Goal: Information Seeking & Learning: Learn about a topic

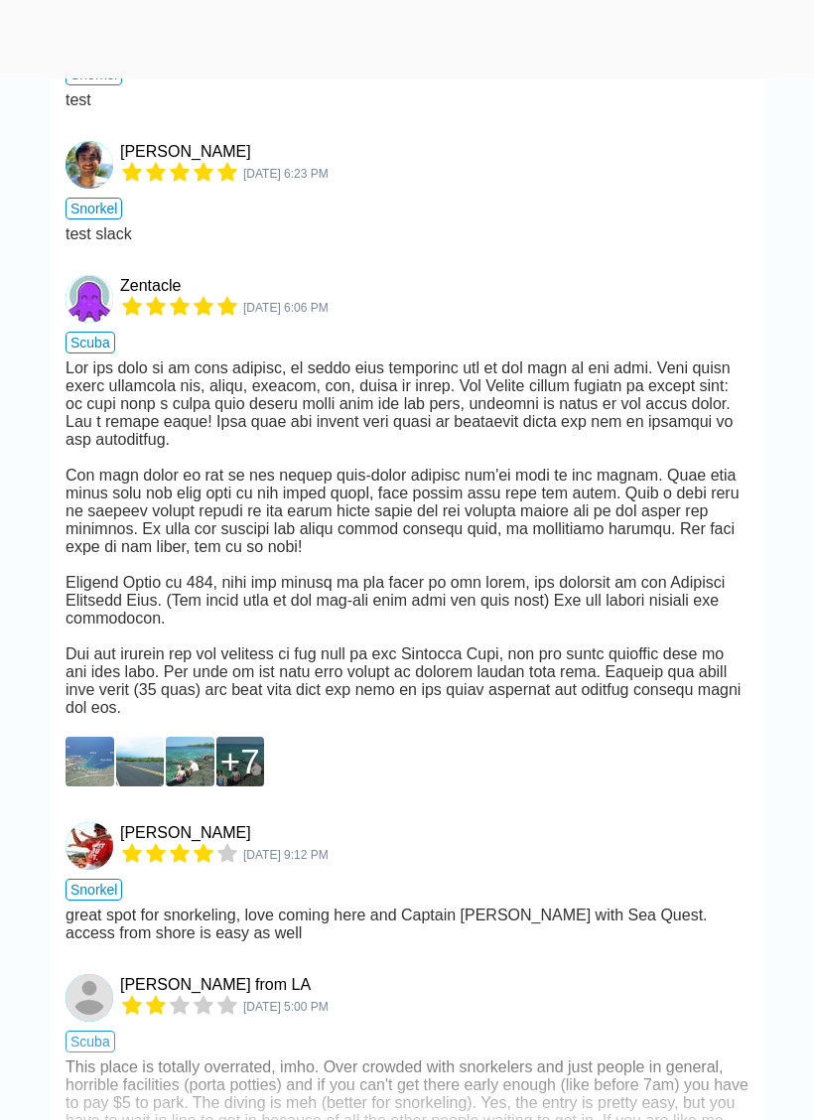
scroll to position [3305, 0]
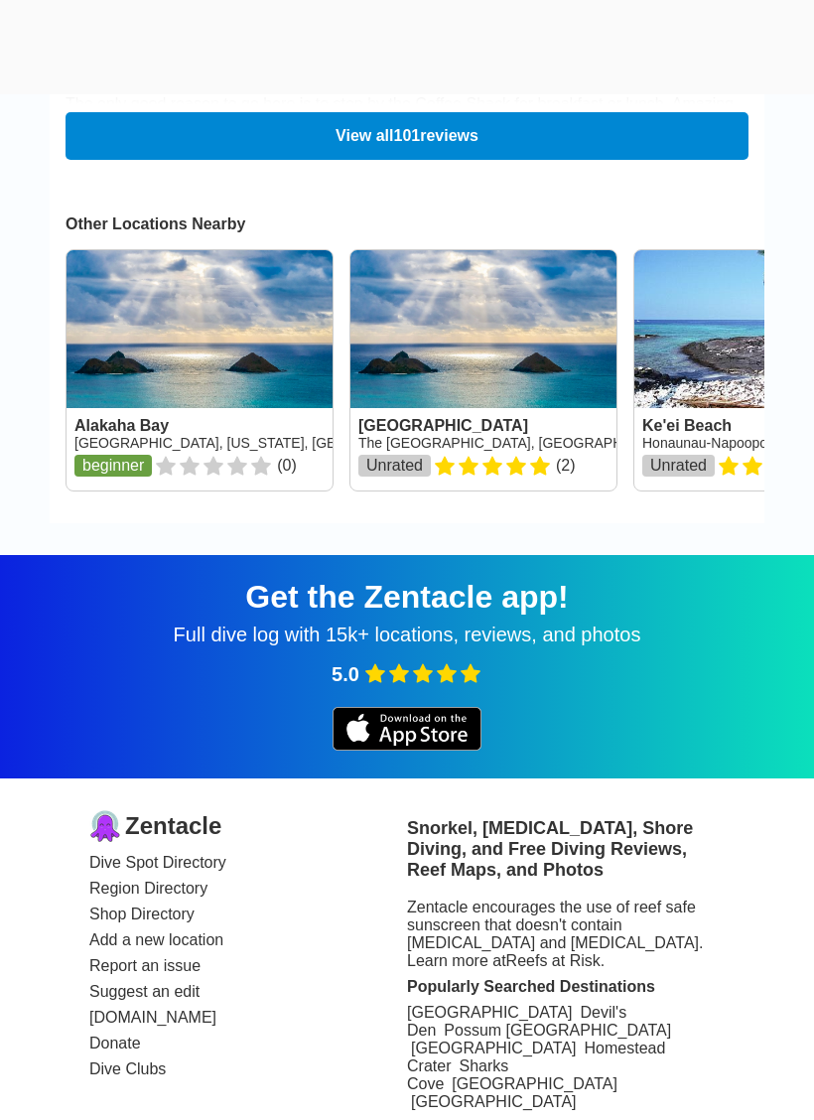
click at [190, 880] on link "Region Directory" at bounding box center [248, 889] width 318 height 18
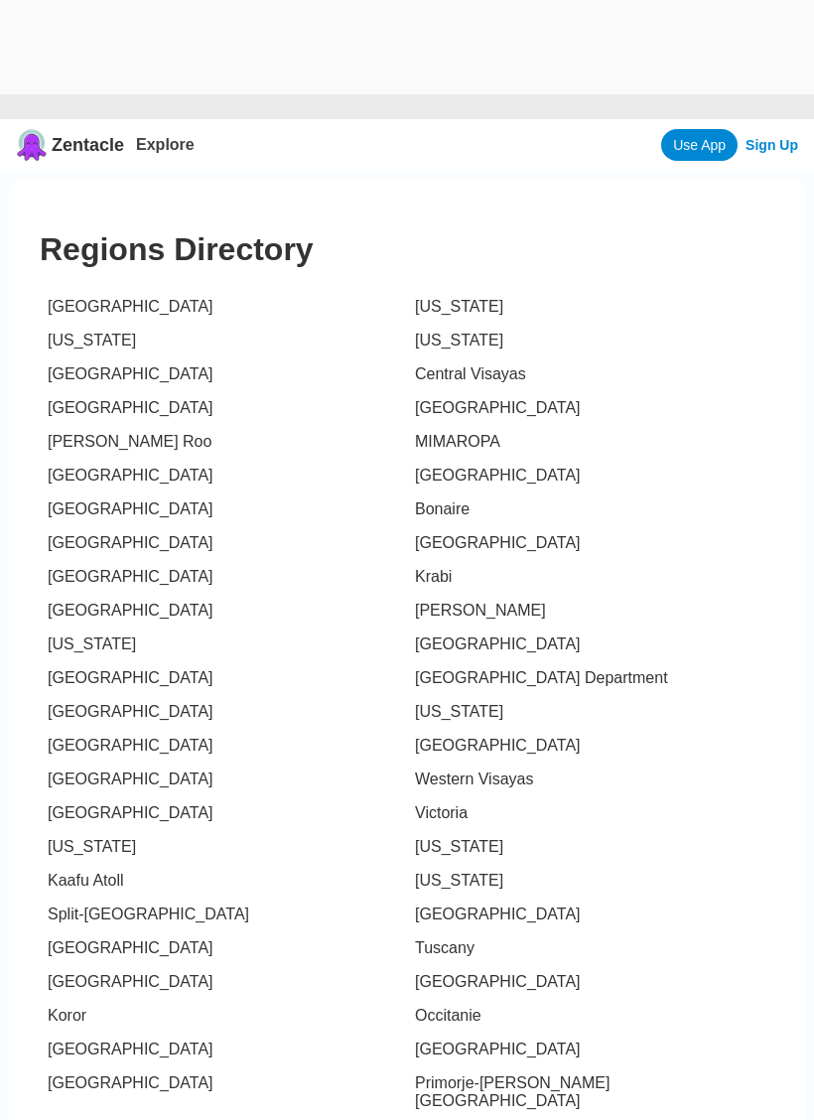
click at [451, 346] on link "[US_STATE]" at bounding box center [459, 340] width 88 height 17
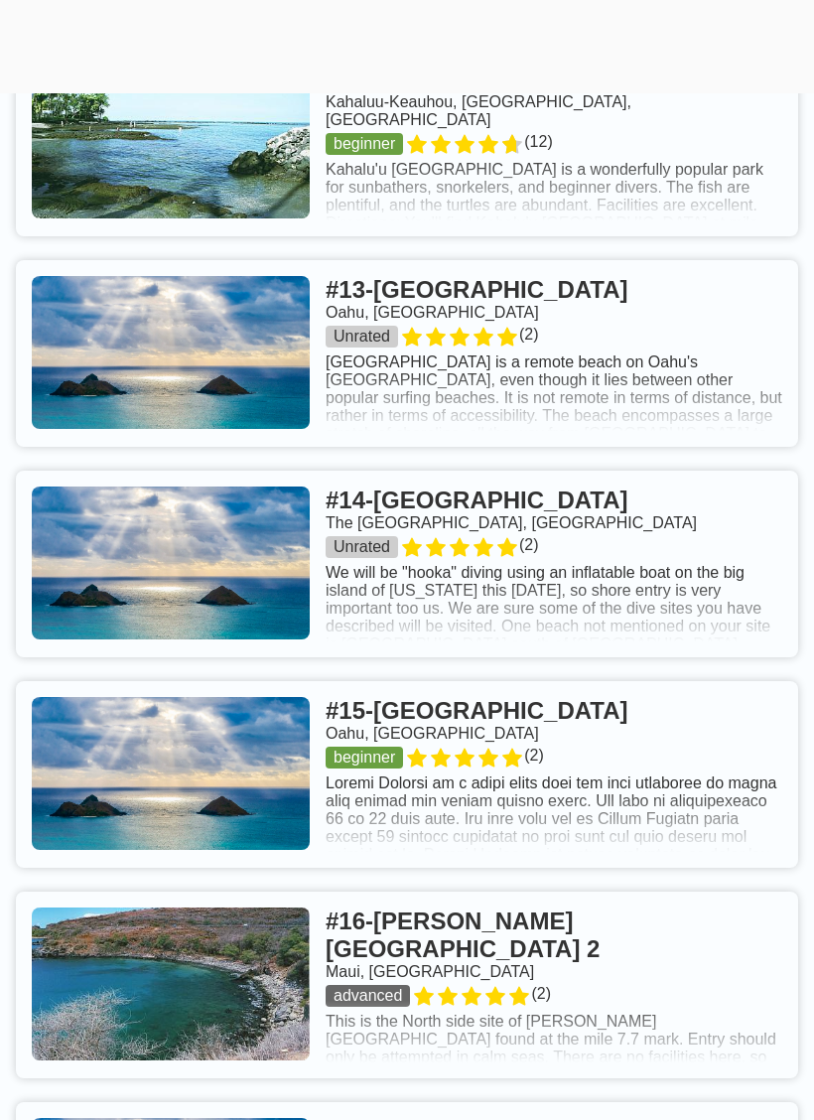
scroll to position [3864, 0]
click at [708, 545] on link at bounding box center [407, 564] width 782 height 187
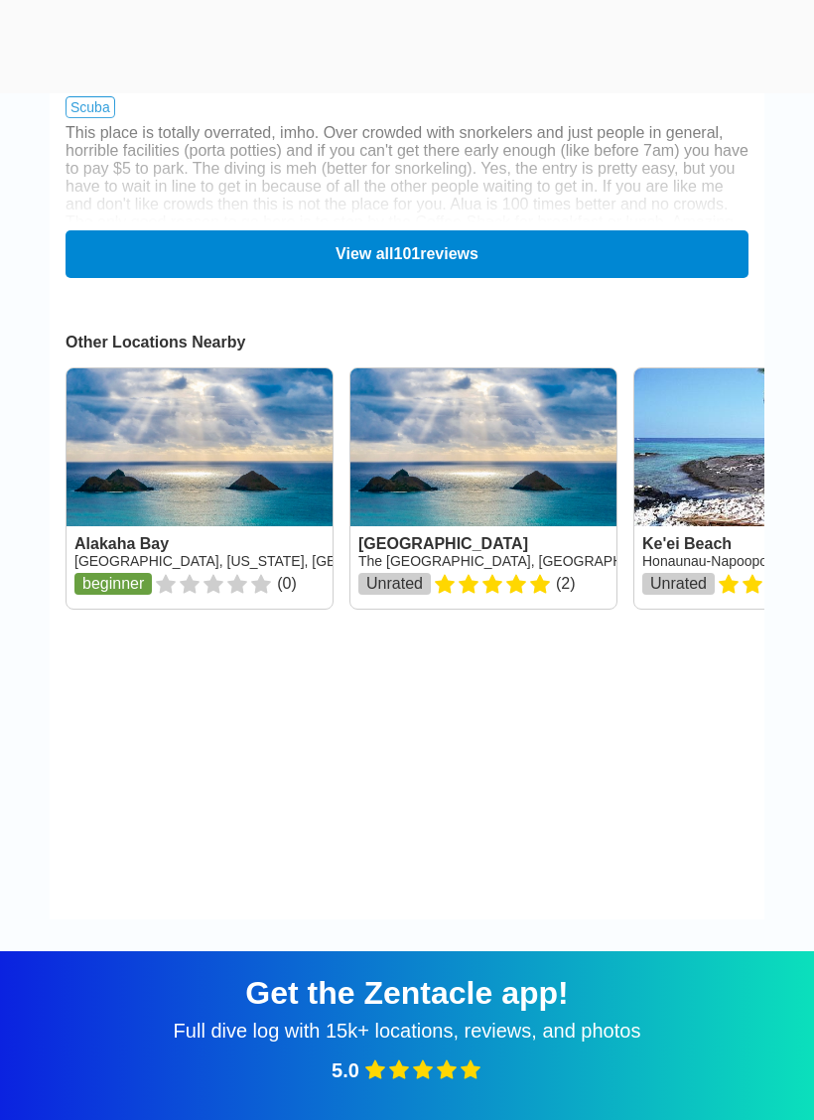
scroll to position [3583, 0]
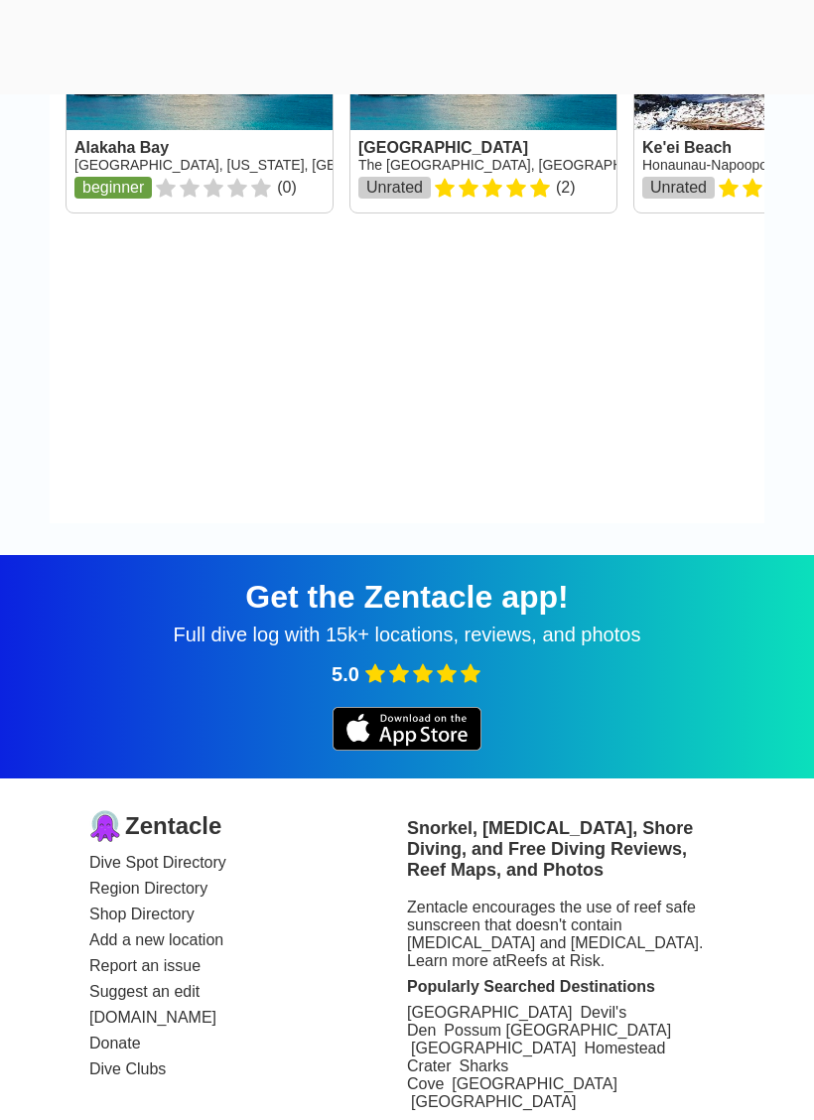
click at [197, 882] on link "Region Directory" at bounding box center [248, 889] width 318 height 18
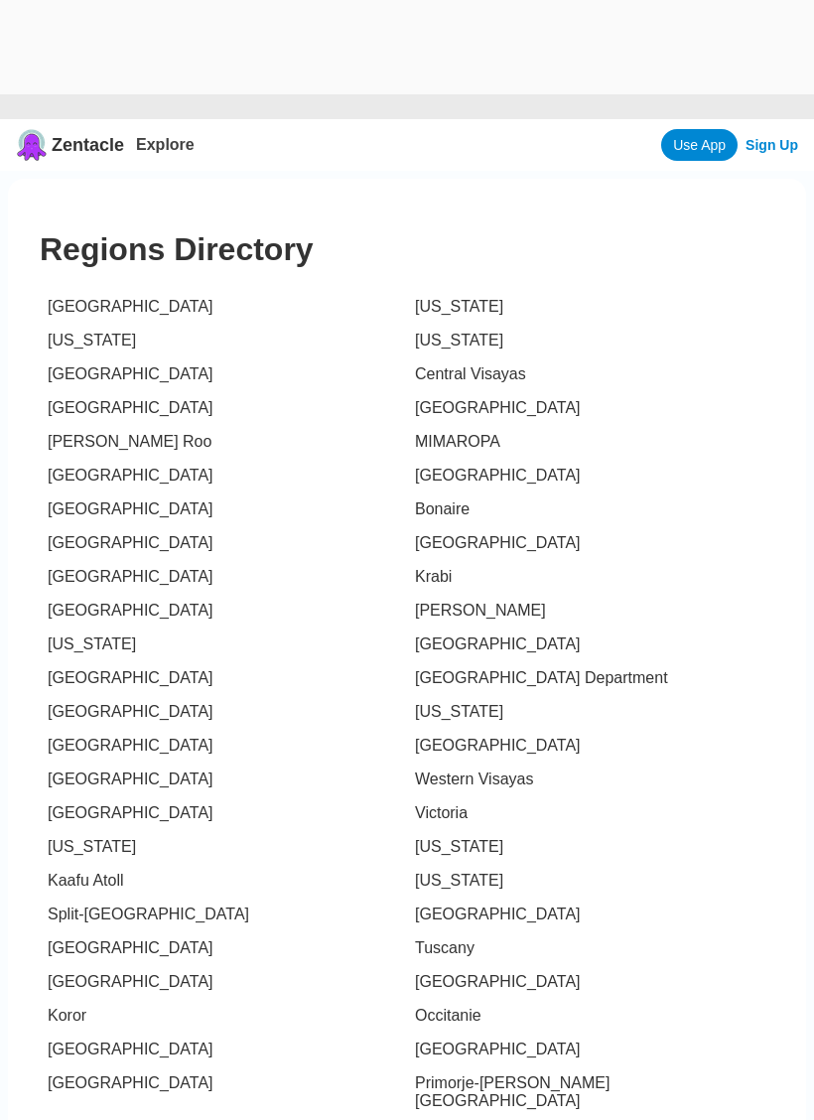
click at [436, 348] on link "[US_STATE]" at bounding box center [459, 340] width 88 height 17
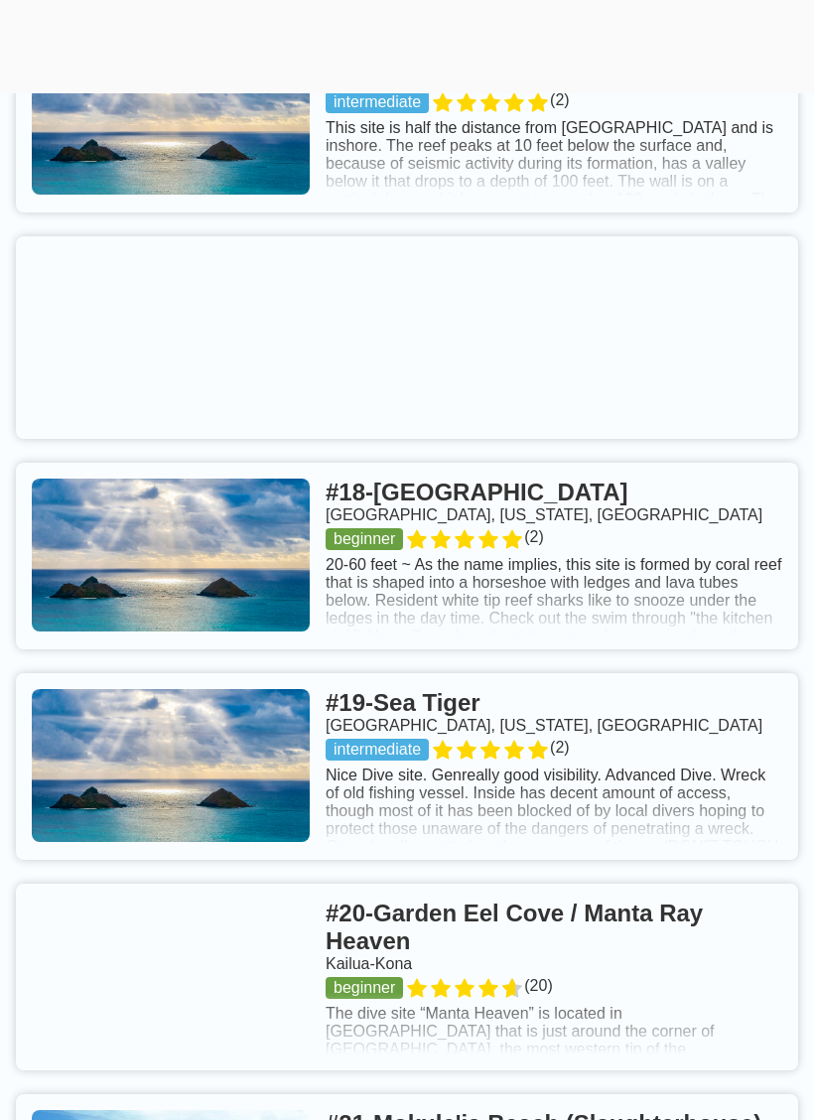
scroll to position [4936, 0]
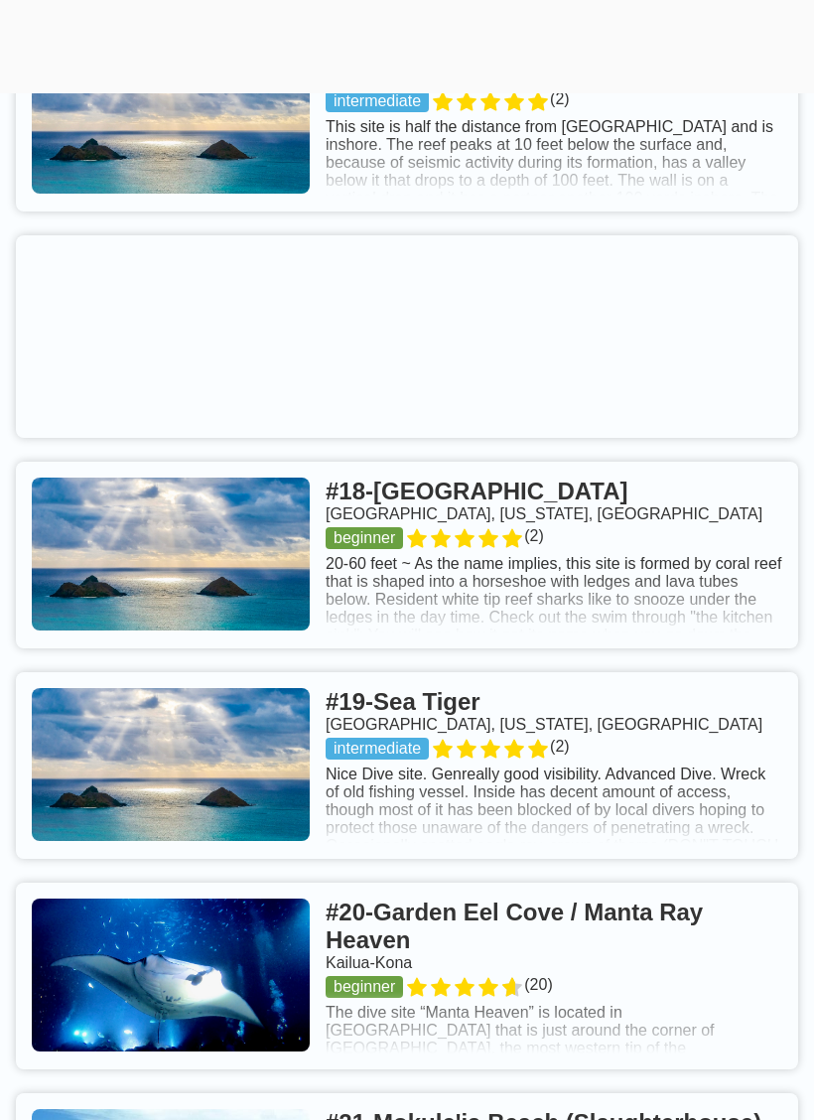
click at [728, 535] on link at bounding box center [407, 556] width 782 height 187
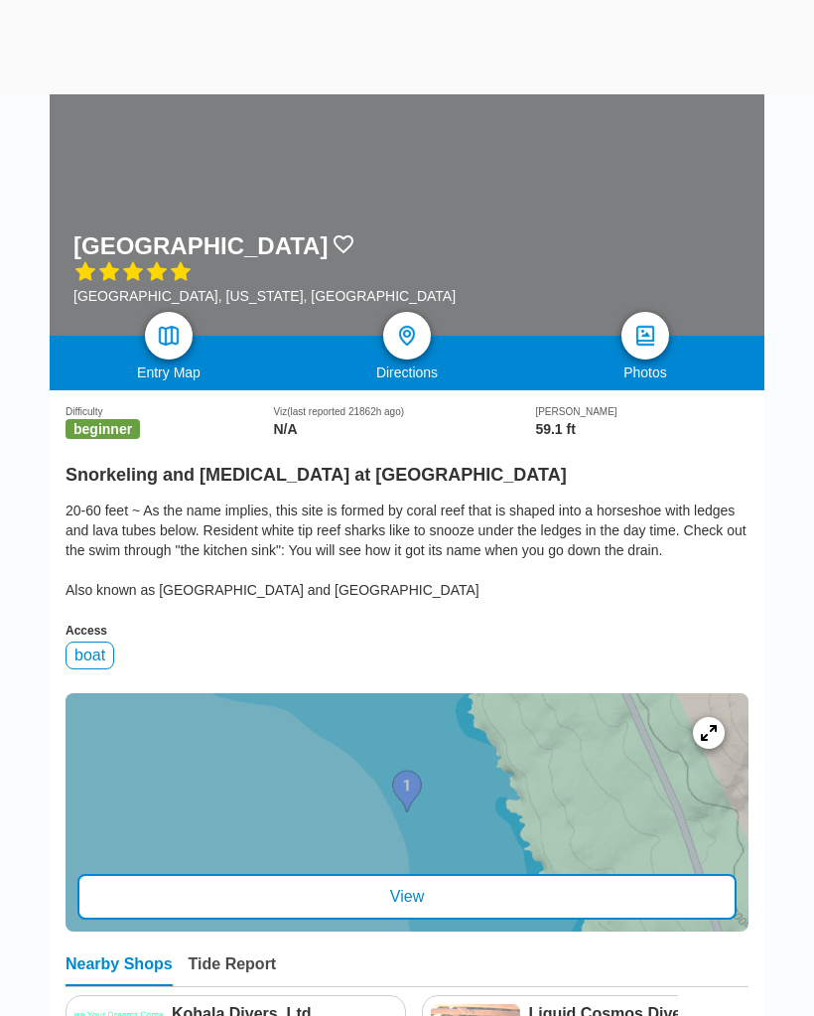
scroll to position [174, 0]
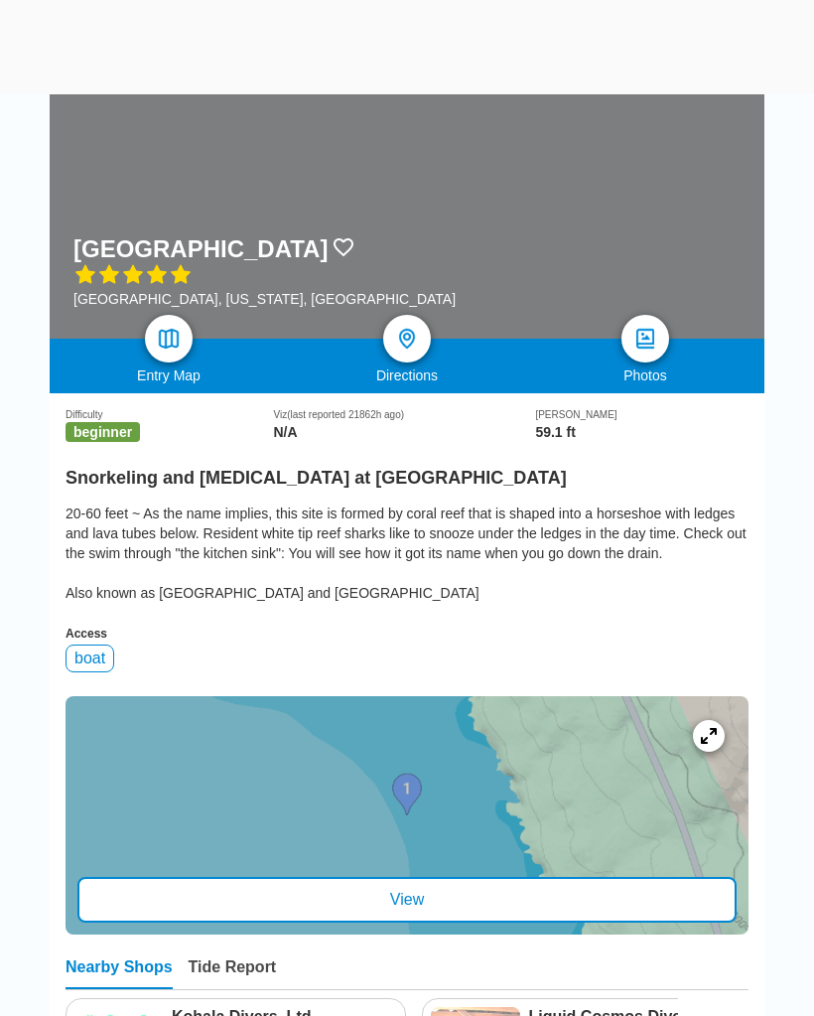
click at [402, 327] on img at bounding box center [407, 339] width 24 height 24
click at [455, 222] on div at bounding box center [407, 214] width 715 height 248
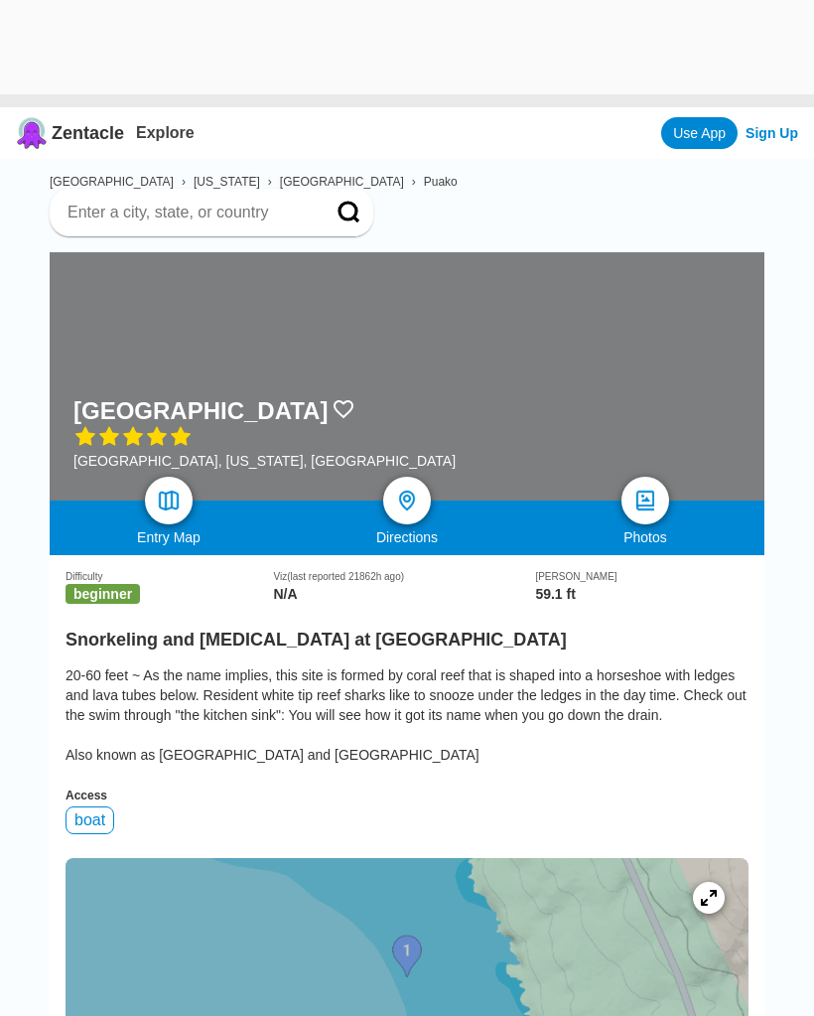
scroll to position [12, 0]
click at [174, 488] on img at bounding box center [169, 500] width 24 height 24
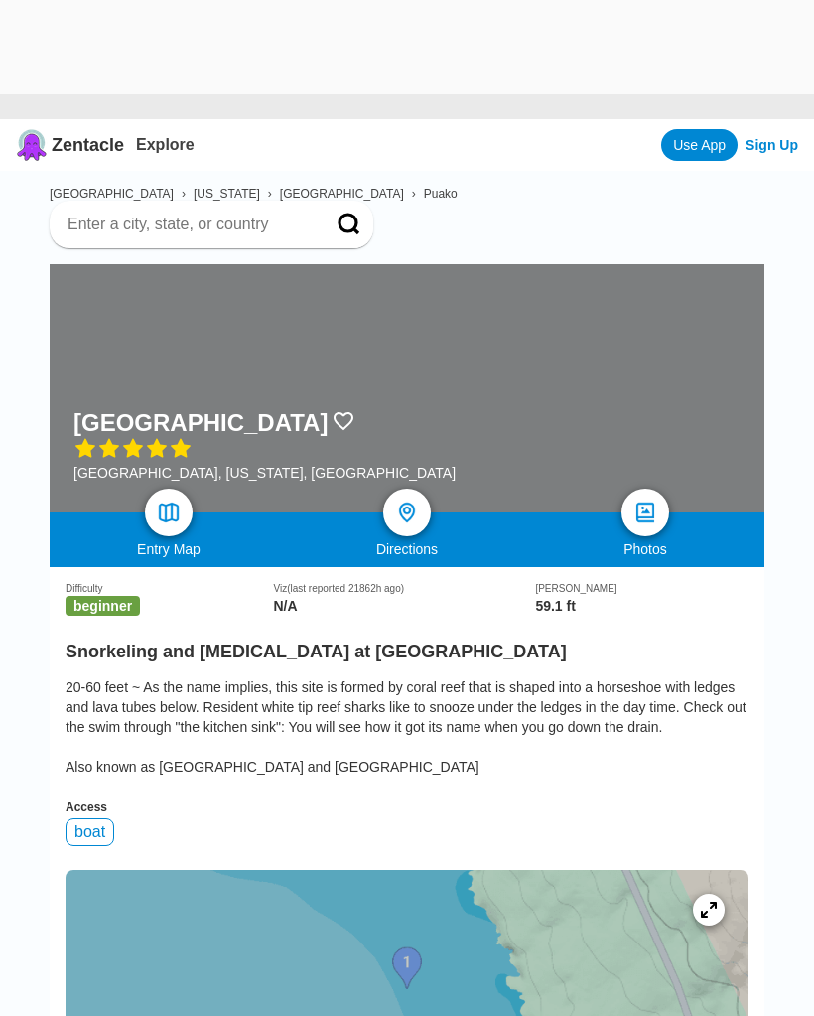
click at [175, 500] on img at bounding box center [169, 512] width 24 height 24
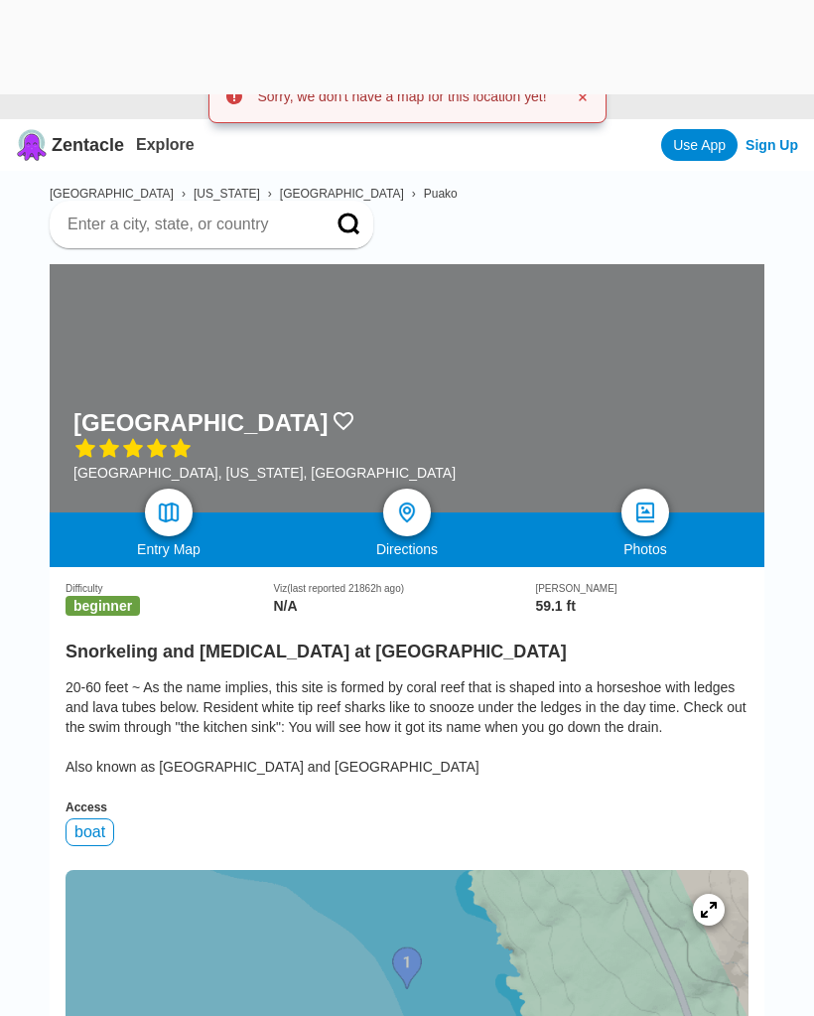
click at [423, 488] on div at bounding box center [407, 512] width 48 height 48
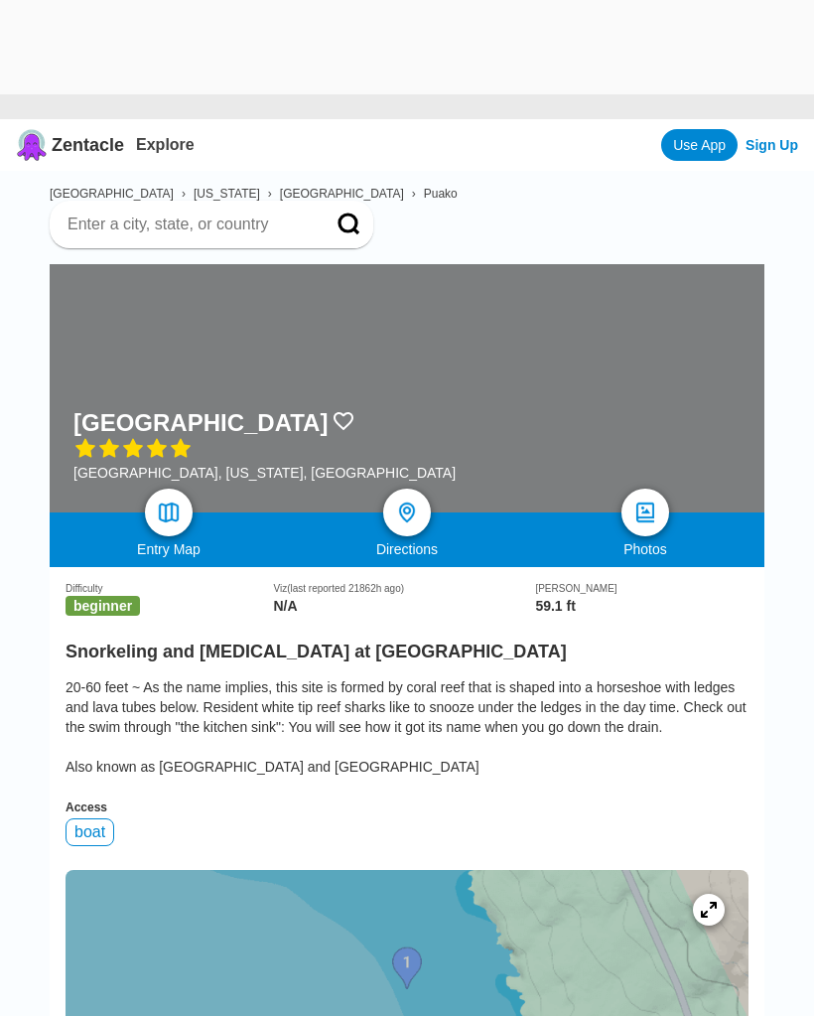
click at [287, 955] on div at bounding box center [407, 989] width 683 height 238
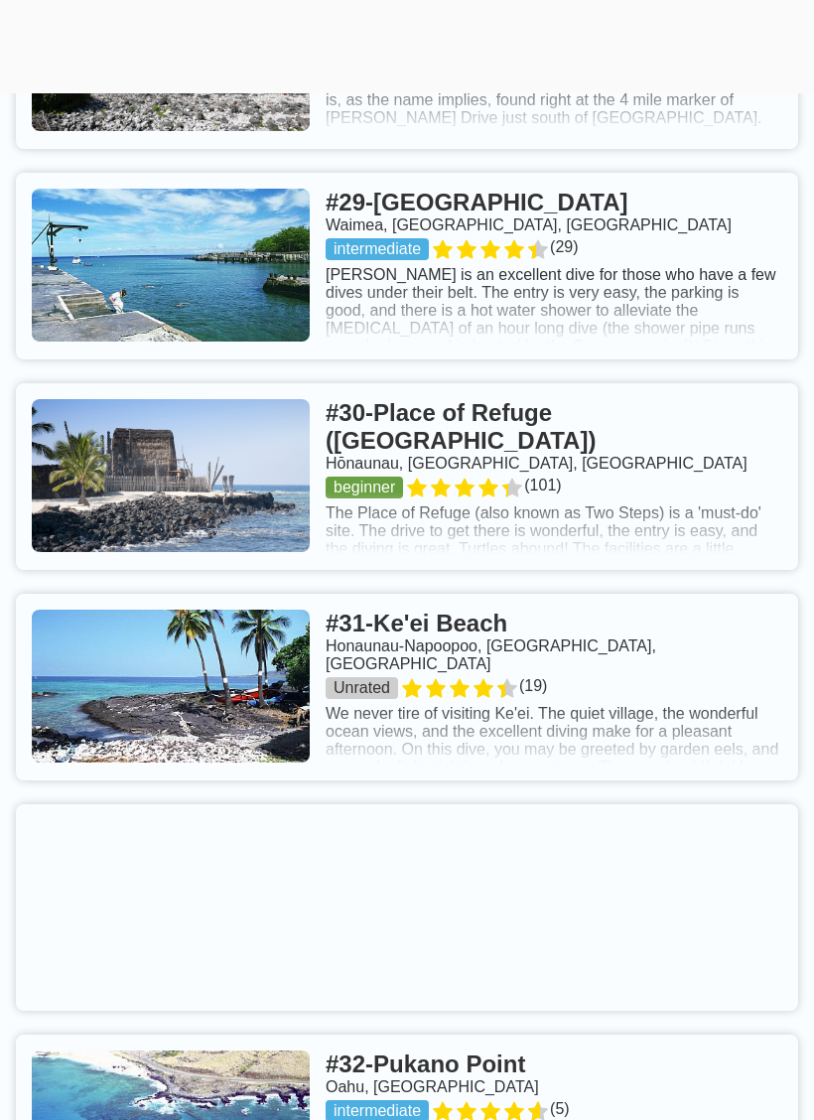
scroll to position [7785, 0]
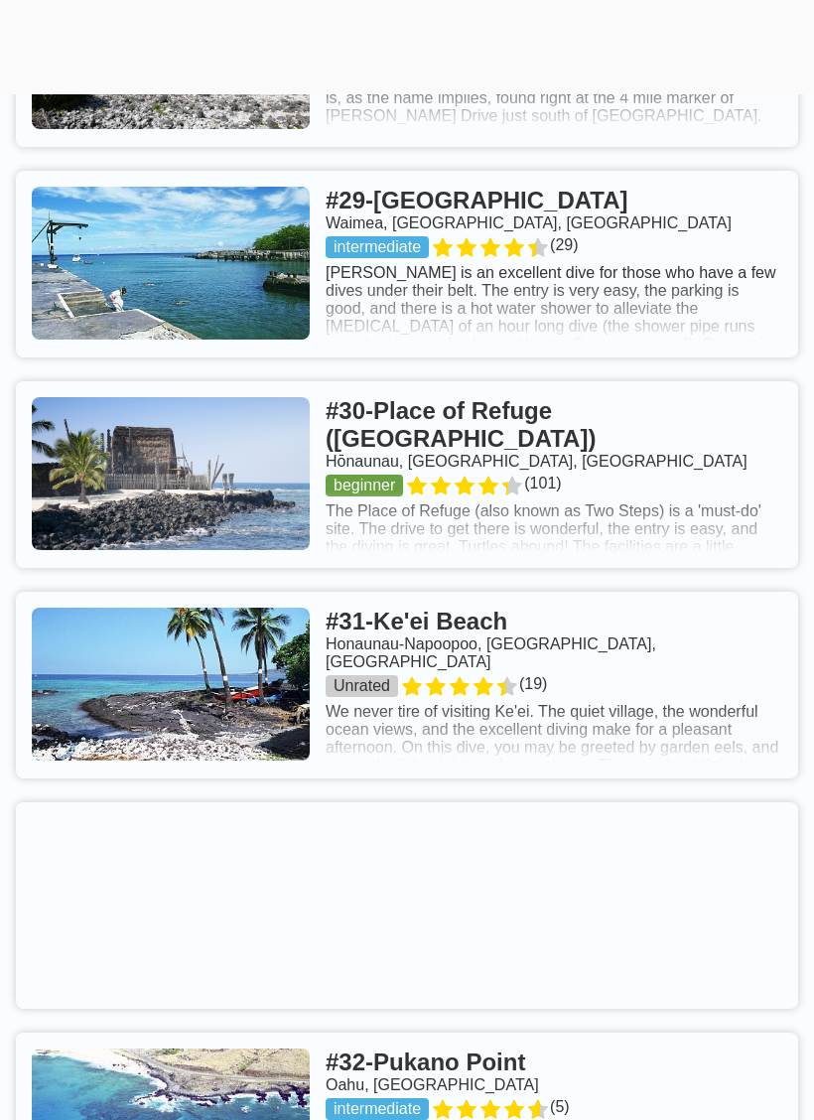
click at [143, 640] on link at bounding box center [407, 685] width 782 height 187
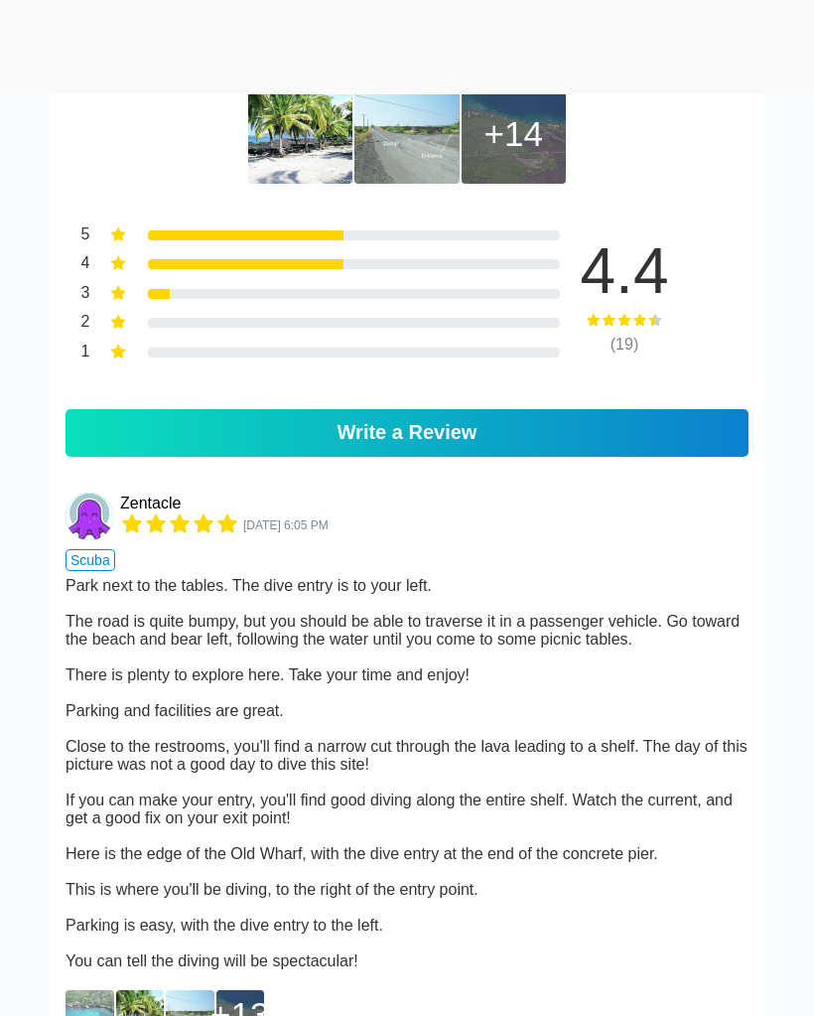
scroll to position [1485, 0]
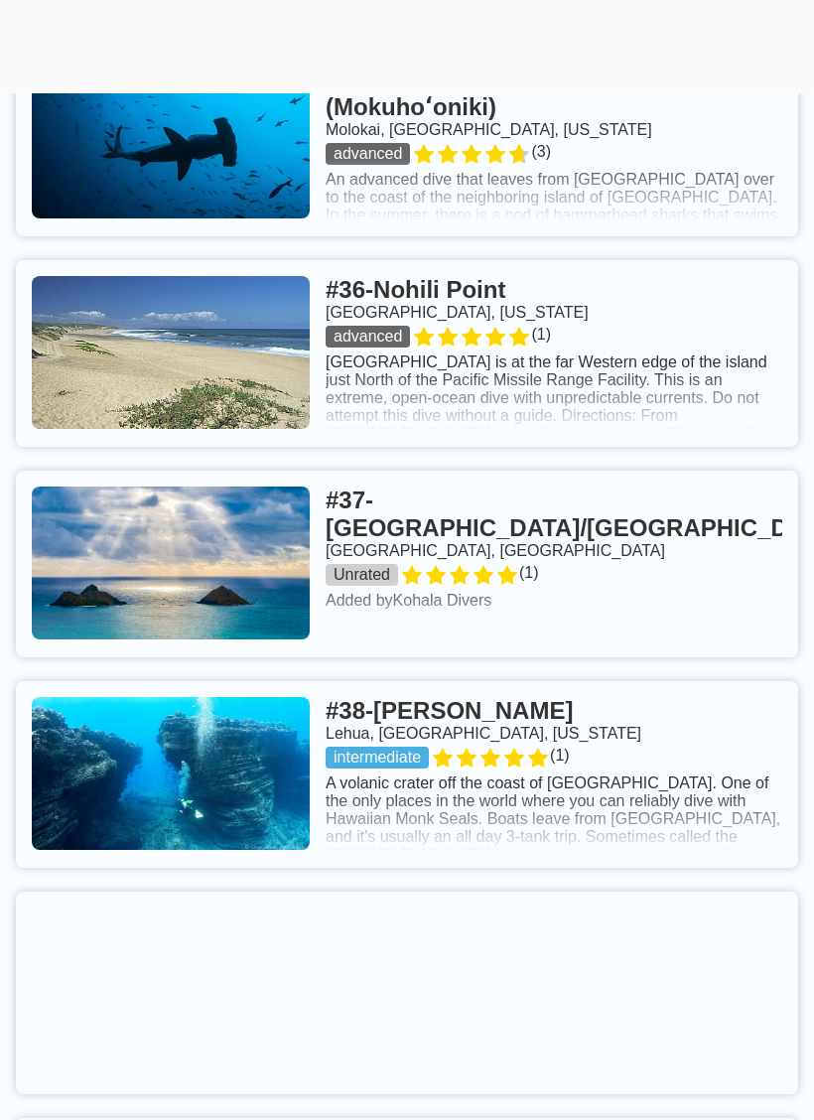
scroll to position [9381, 0]
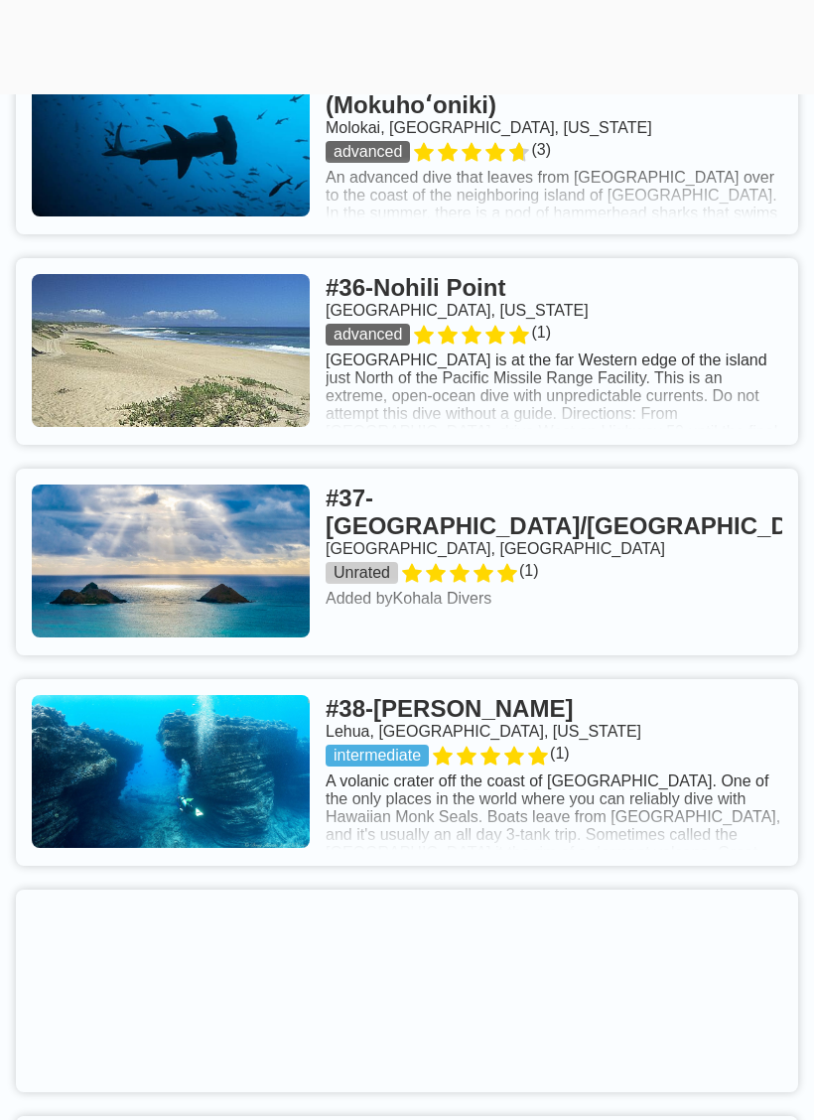
click at [657, 512] on link at bounding box center [407, 562] width 782 height 187
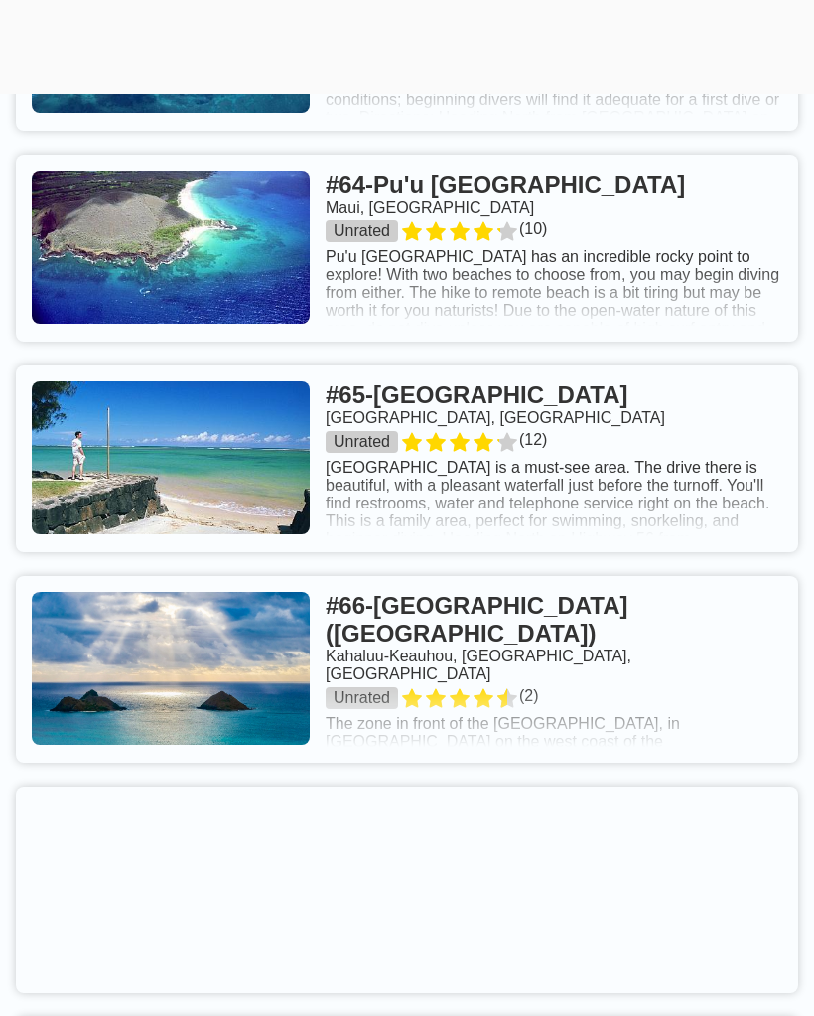
scroll to position [16315, 0]
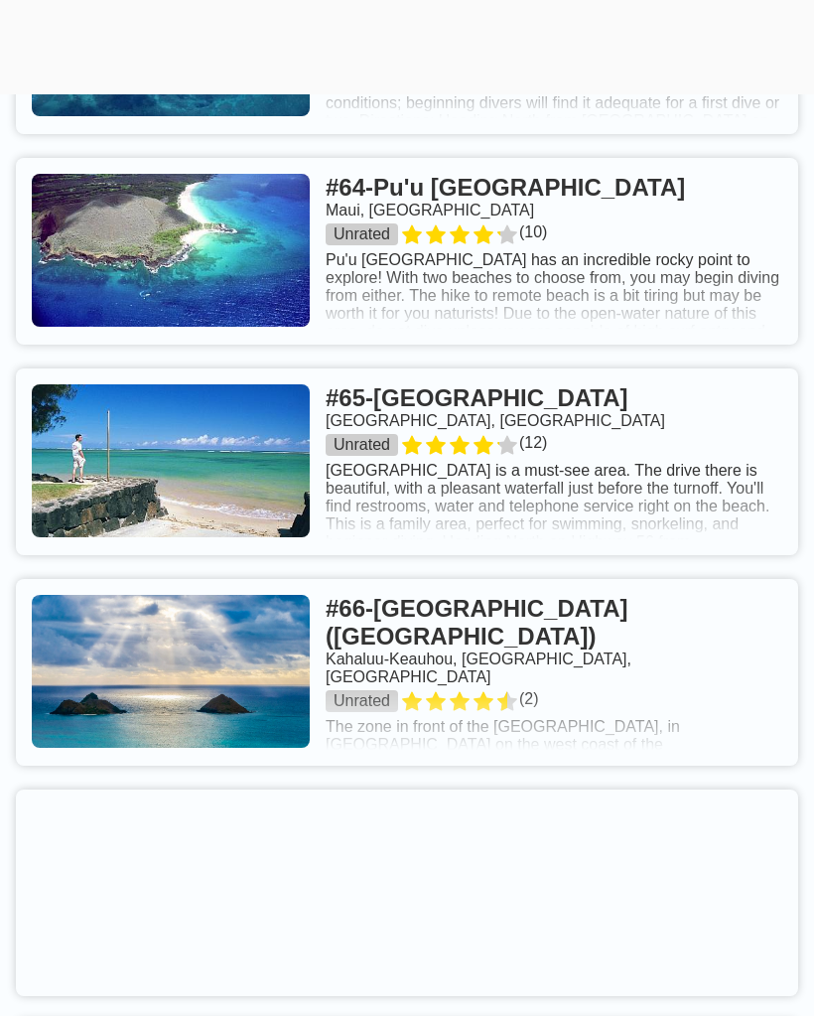
click at [694, 658] on link at bounding box center [407, 672] width 782 height 187
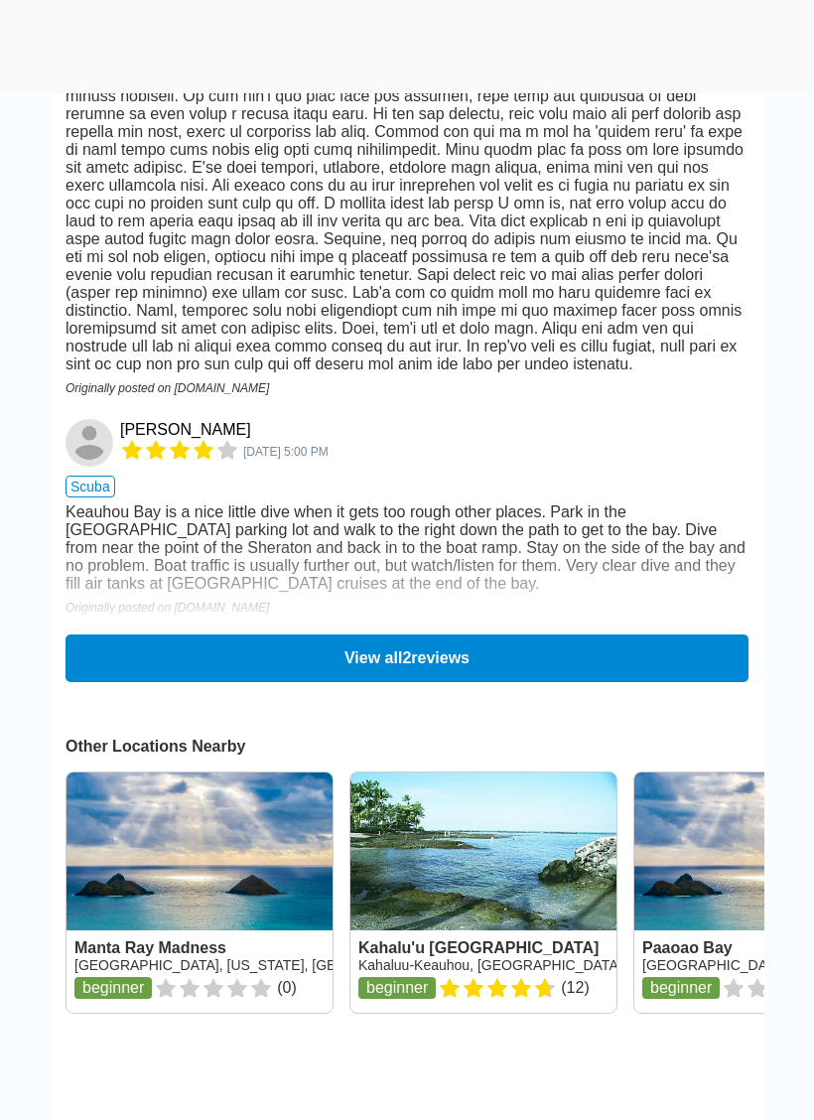
scroll to position [2132, 0]
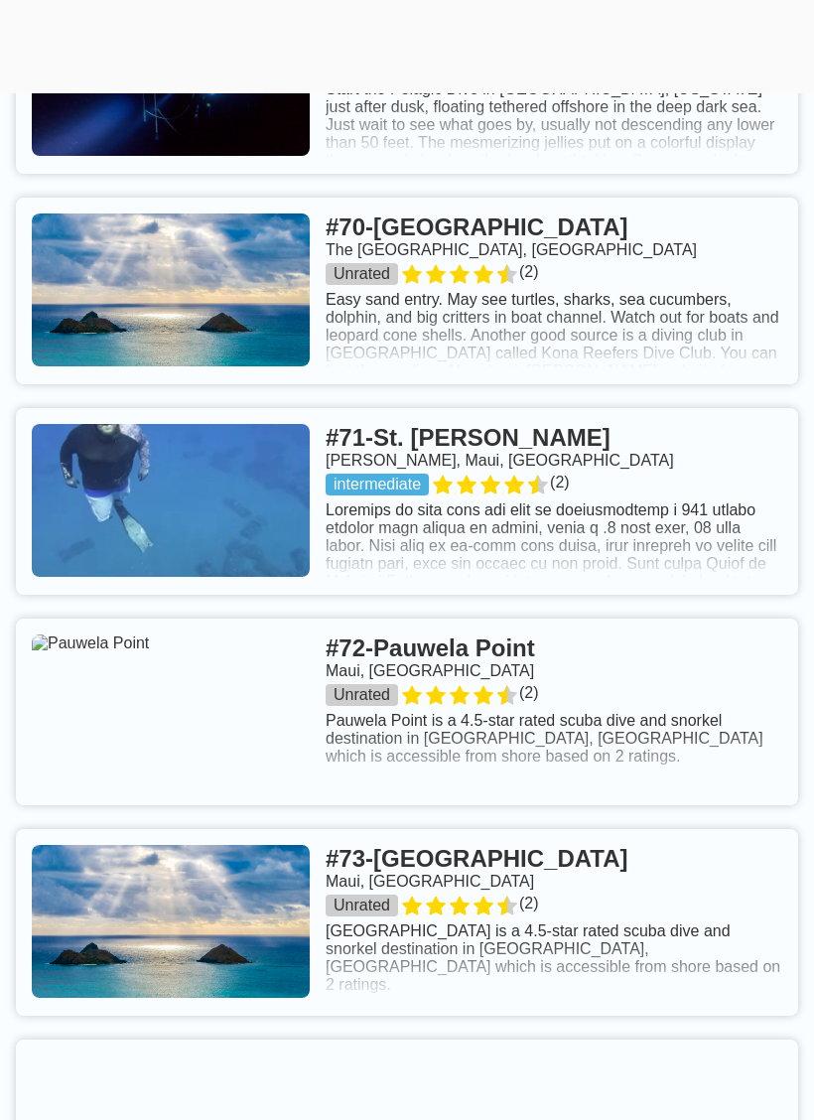
scroll to position [17768, 0]
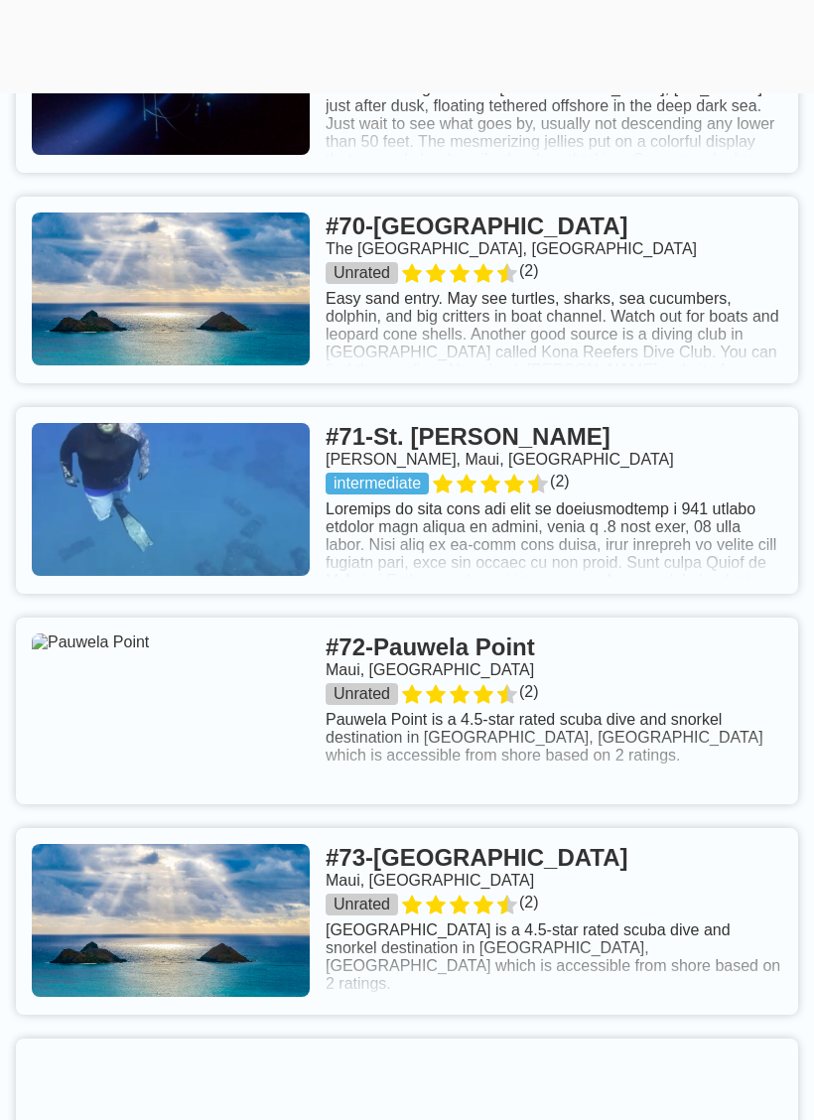
click at [695, 292] on link at bounding box center [407, 291] width 782 height 187
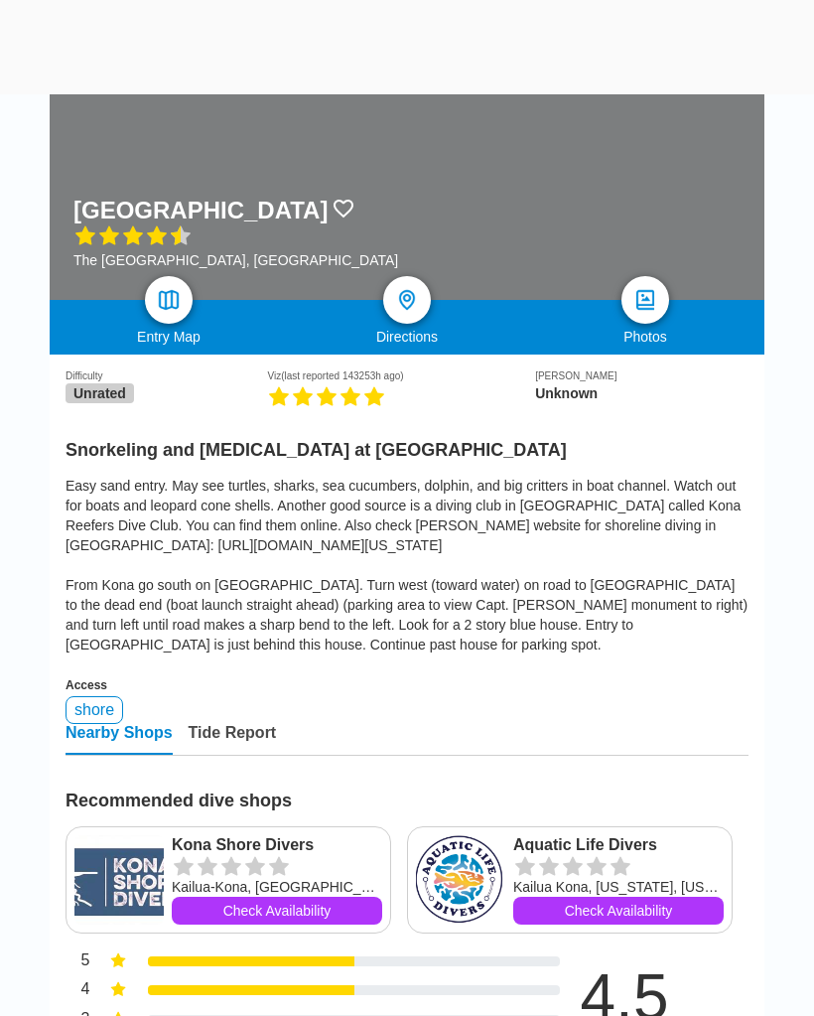
scroll to position [169, 0]
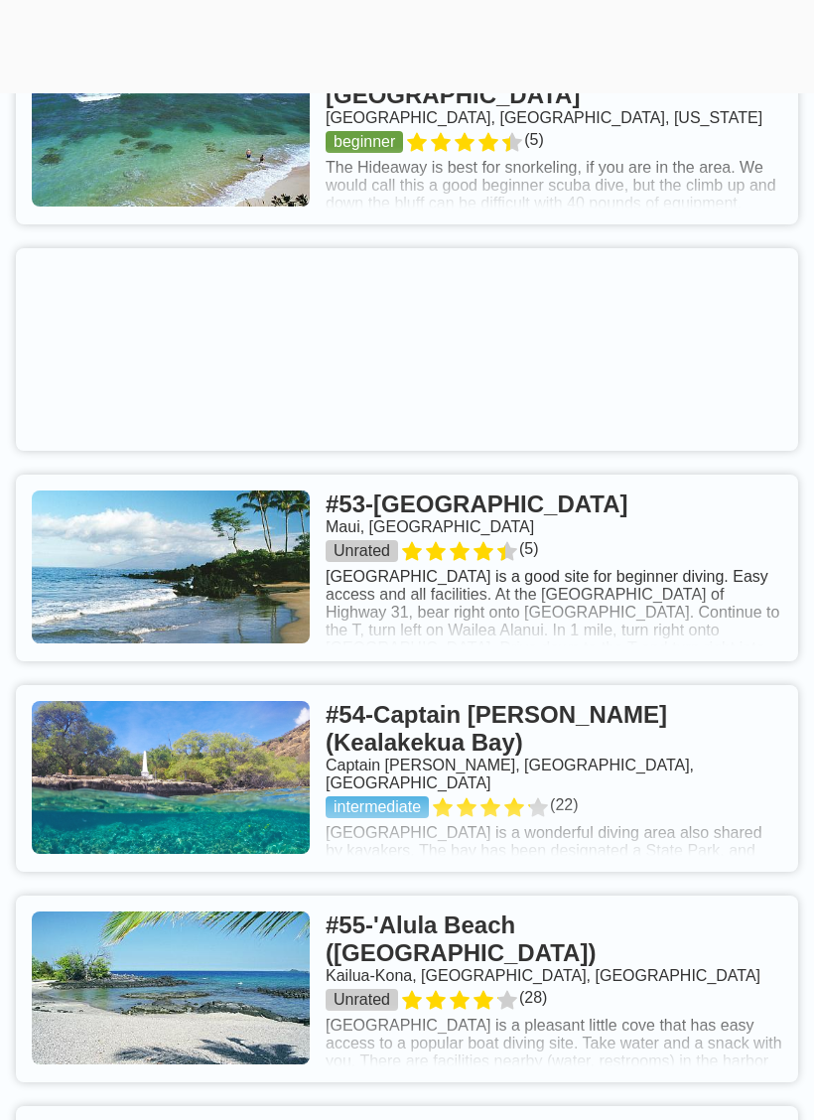
scroll to position [13423, 0]
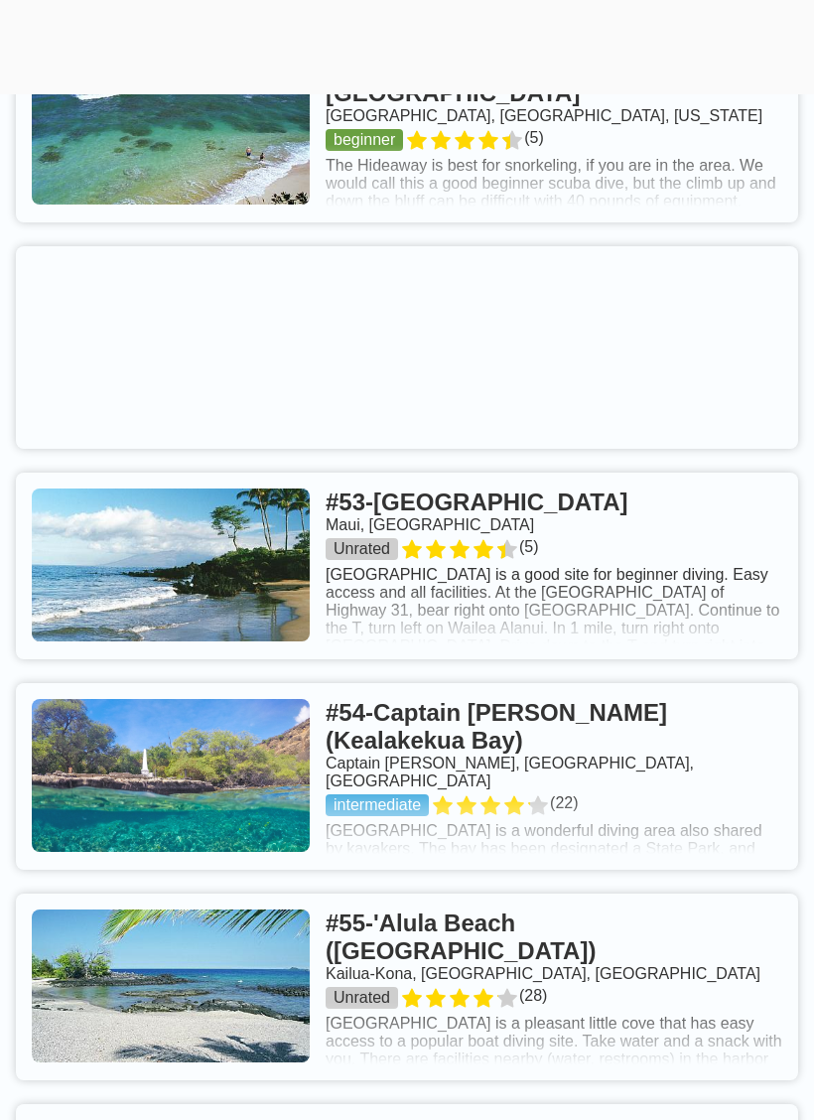
click at [708, 764] on link at bounding box center [407, 776] width 782 height 187
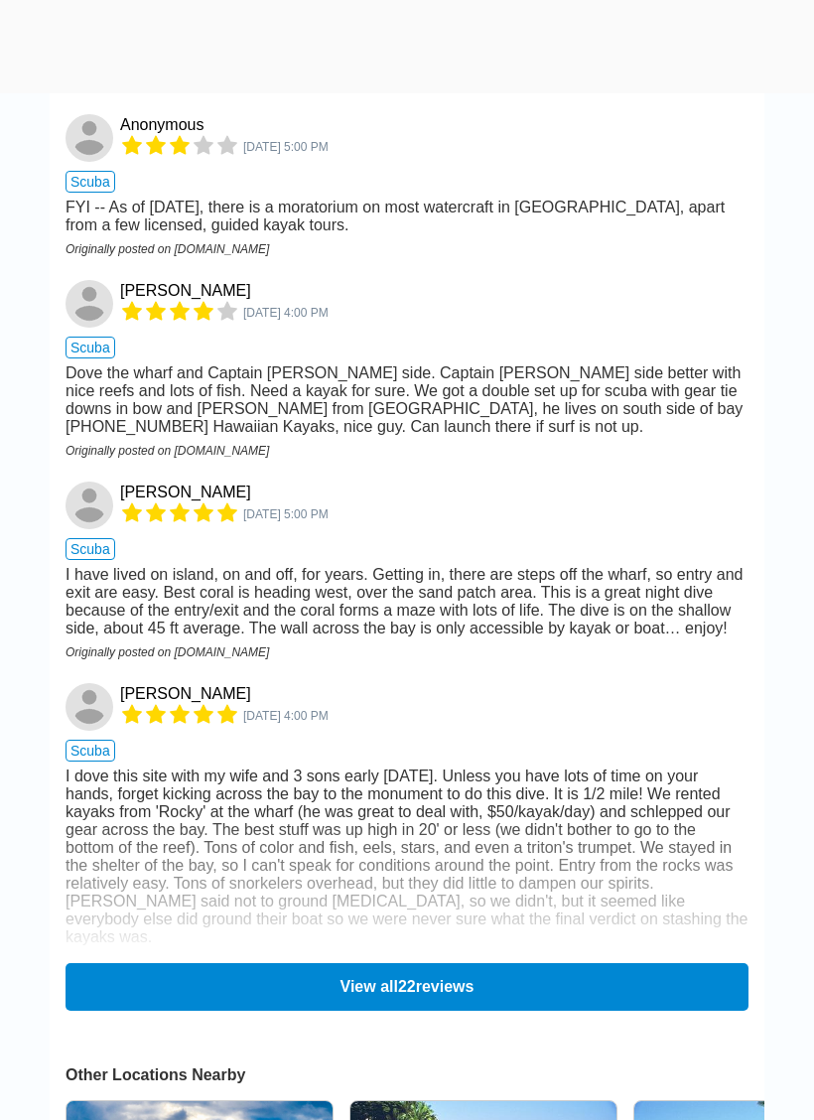
scroll to position [2267, 0]
click at [637, 963] on button "View all 22 reviews" at bounding box center [407, 987] width 683 height 48
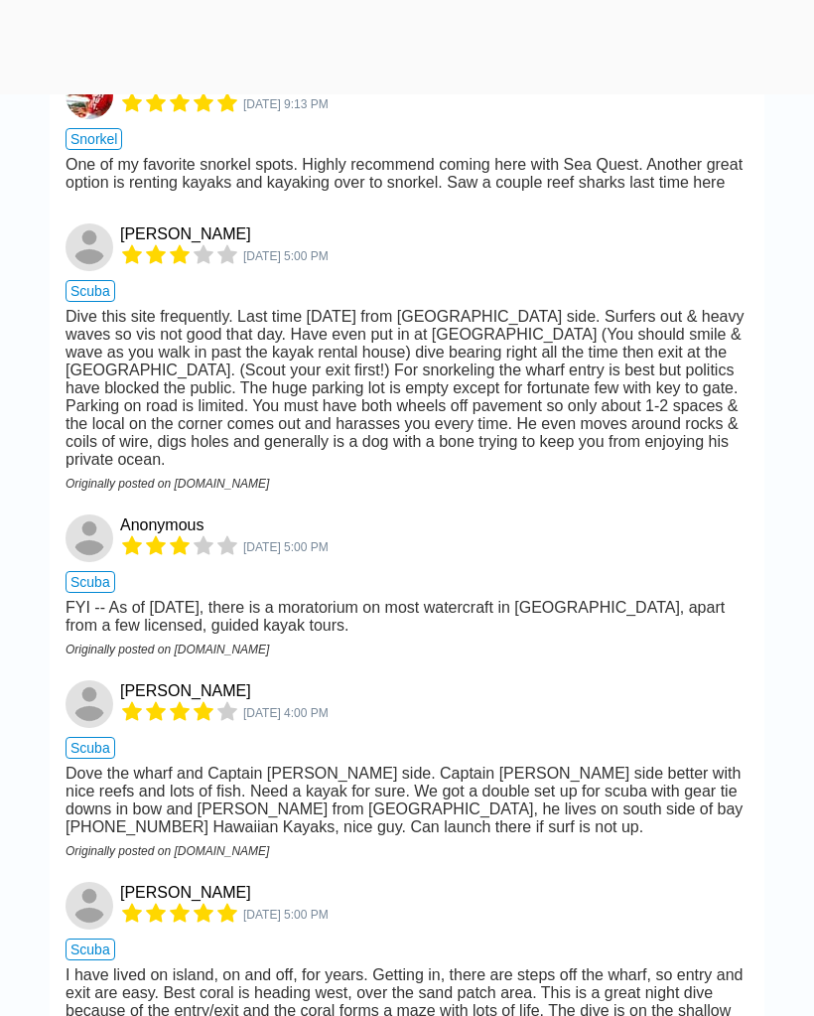
scroll to position [1697, 0]
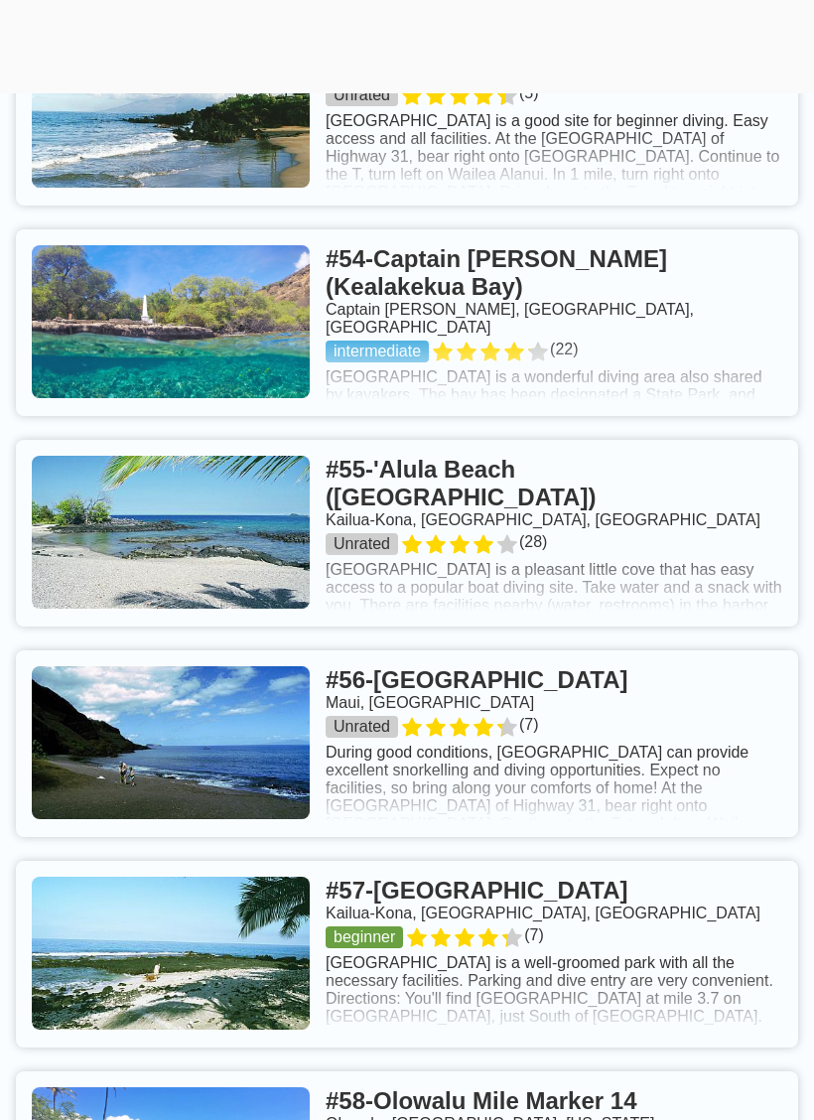
scroll to position [13878, 0]
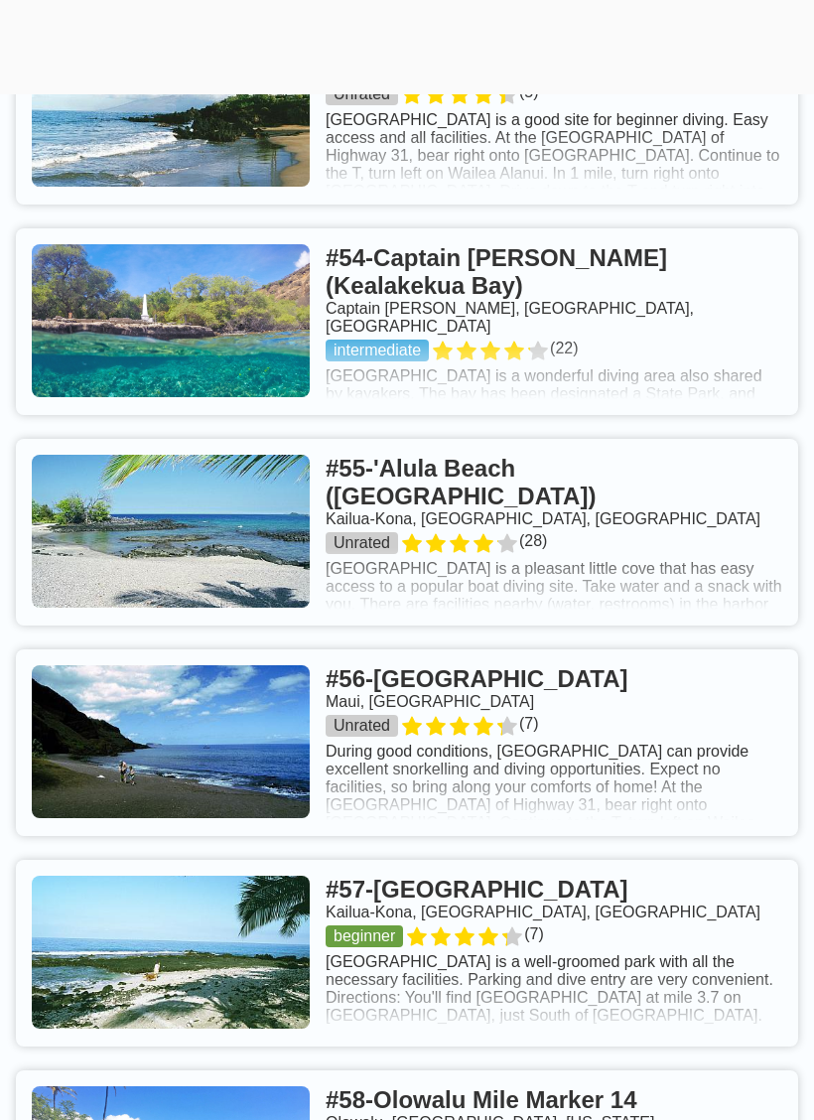
click at [567, 513] on link at bounding box center [407, 532] width 782 height 187
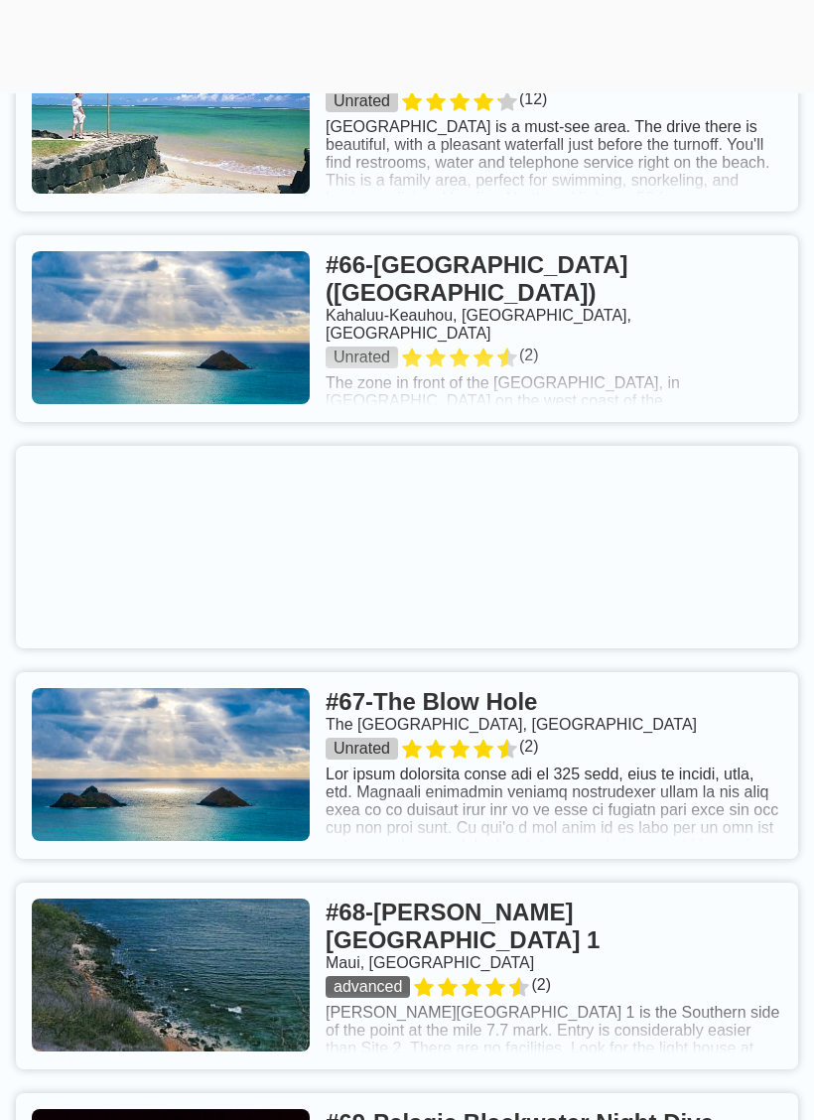
scroll to position [16625, 0]
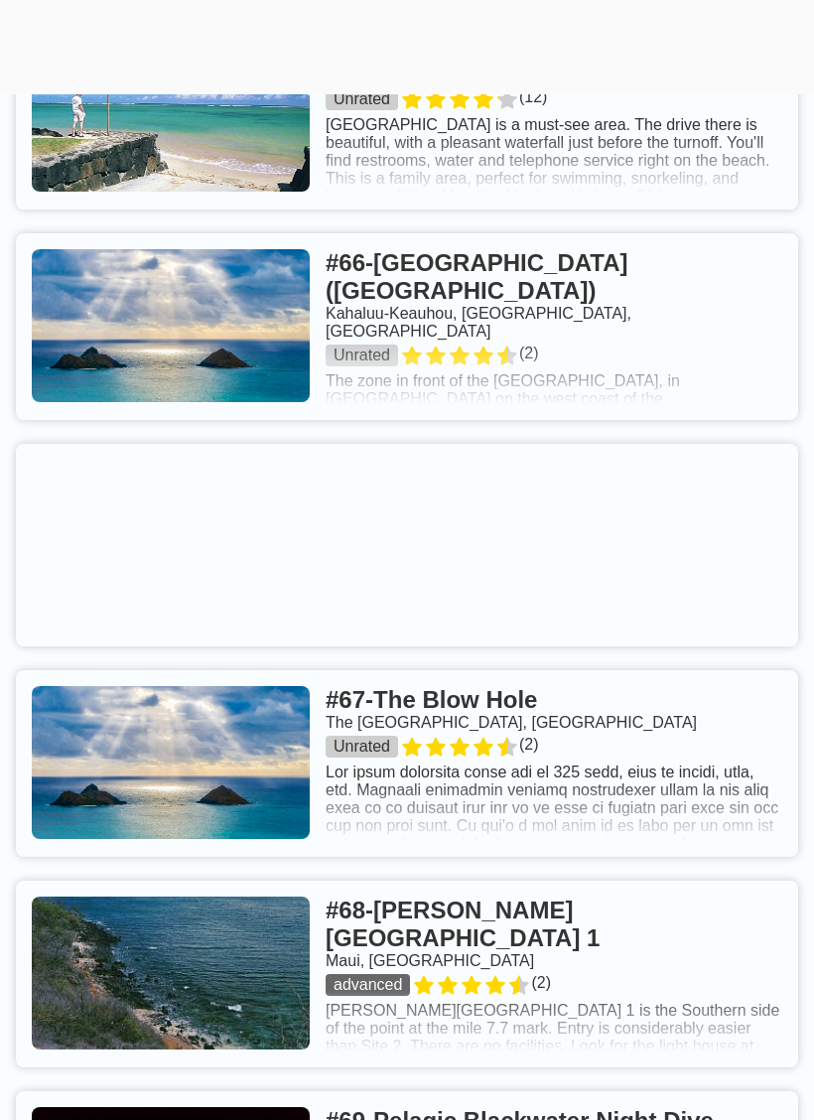
click at [722, 750] on link at bounding box center [407, 763] width 782 height 187
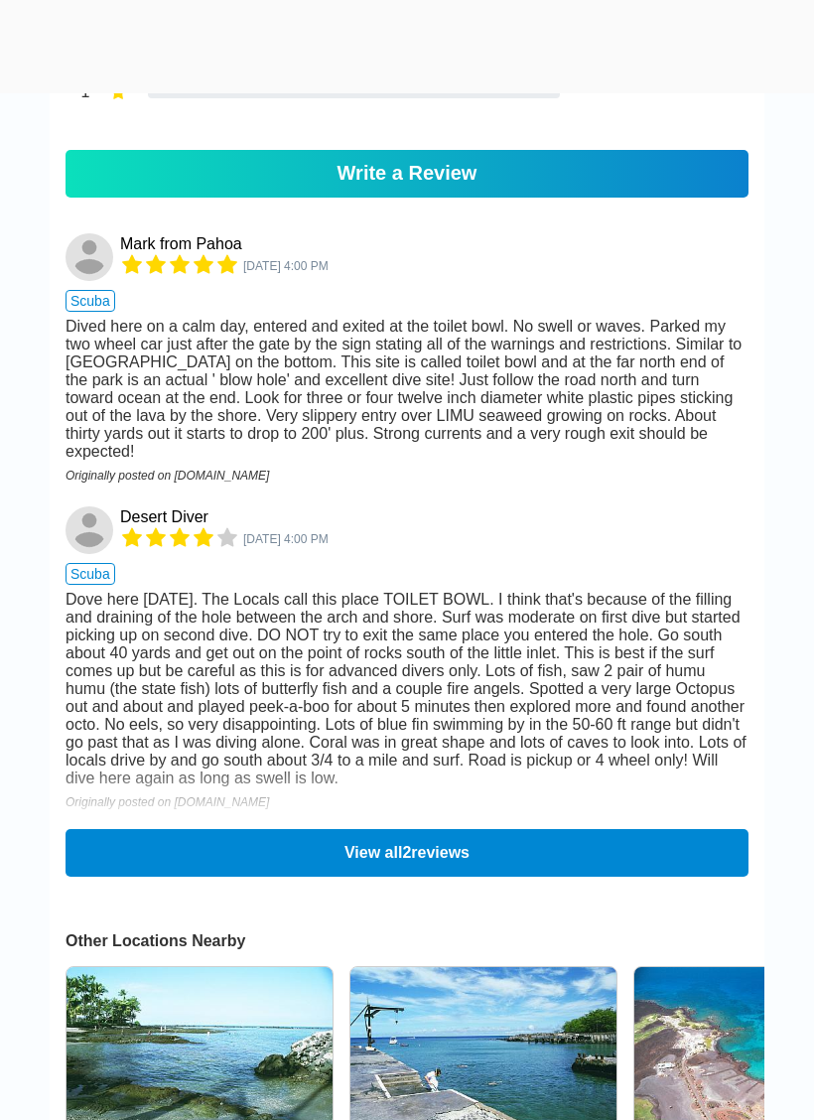
scroll to position [1297, 0]
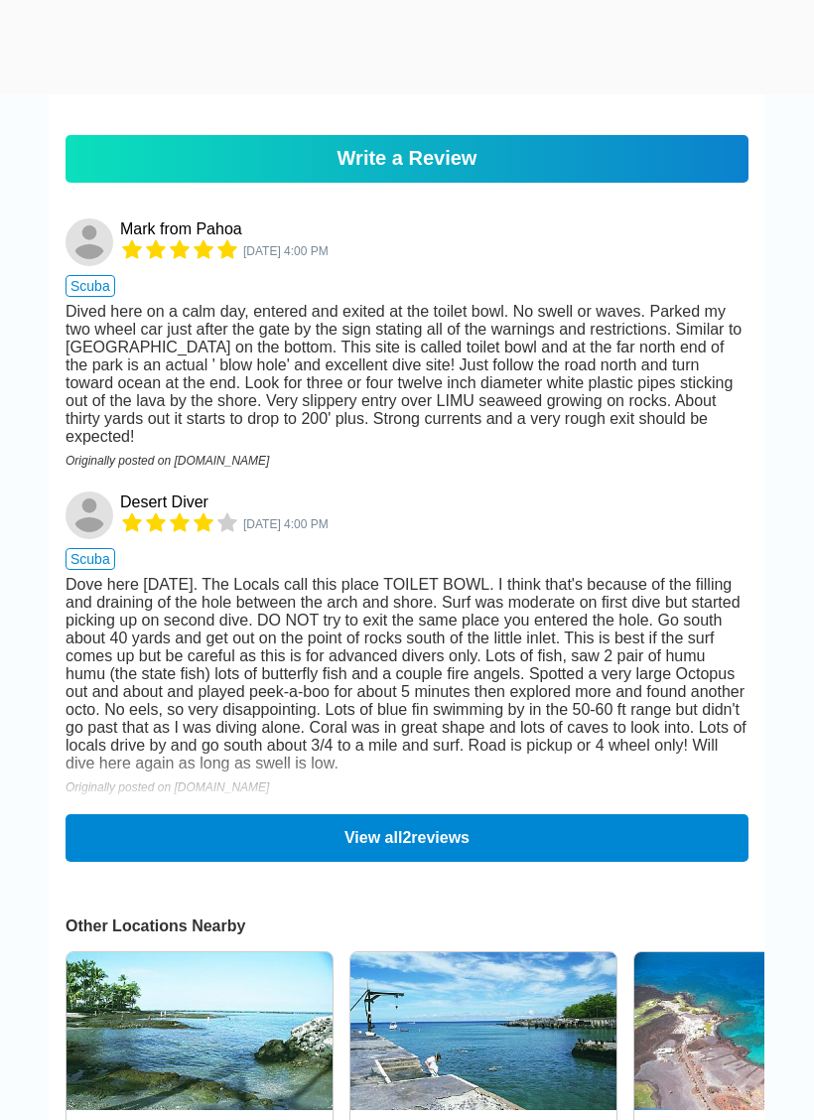
click at [462, 747] on div "Dove here [DATE]. The Locals call this place TOILET BOWL. I think that's becaus…" at bounding box center [407, 674] width 683 height 197
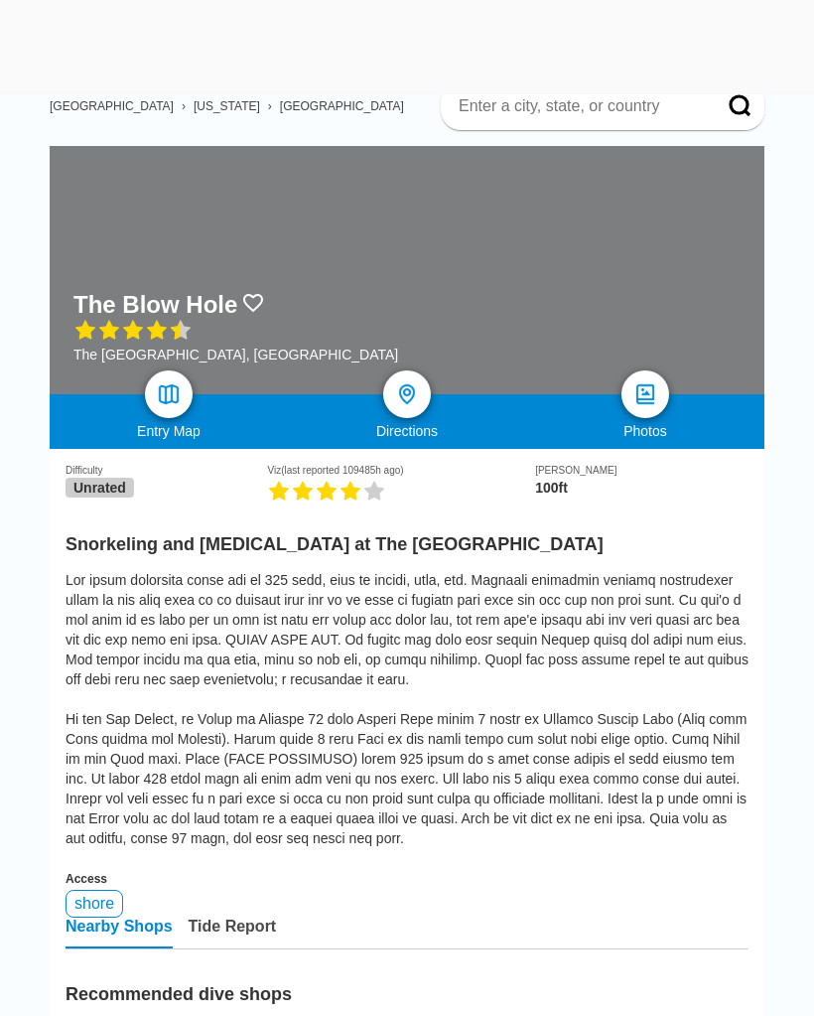
scroll to position [0, 0]
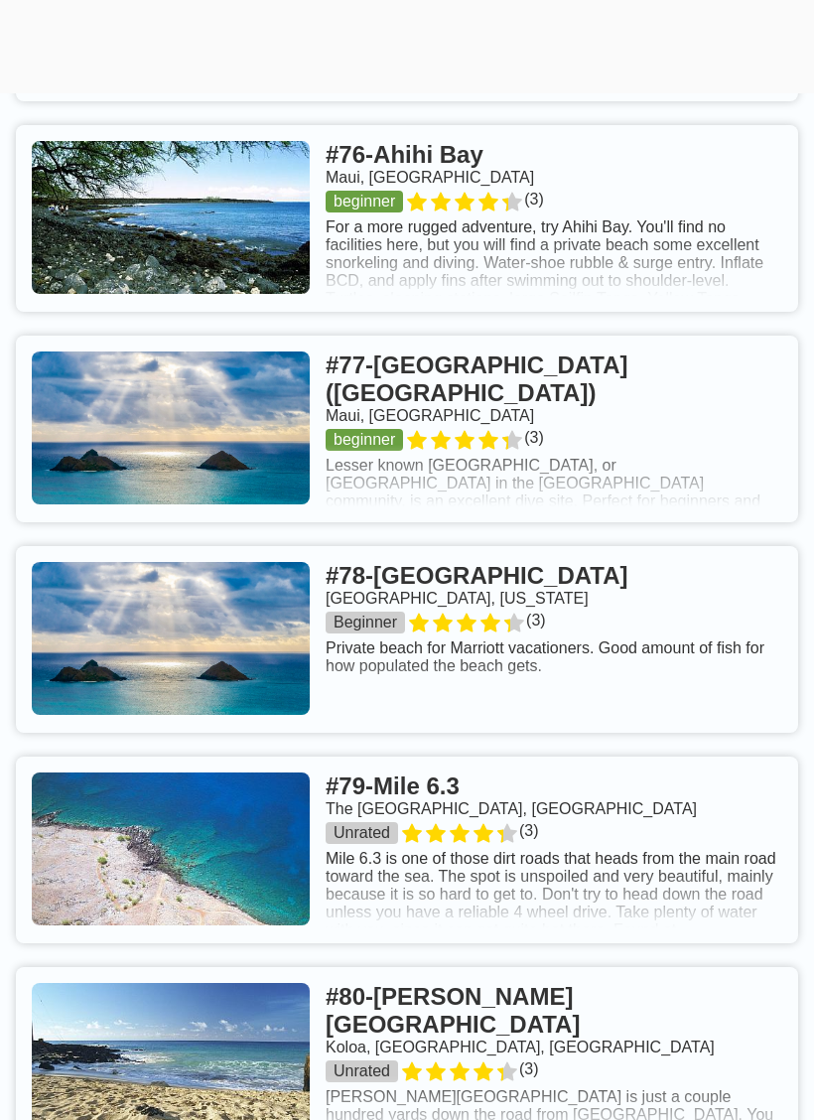
scroll to position [19336, 0]
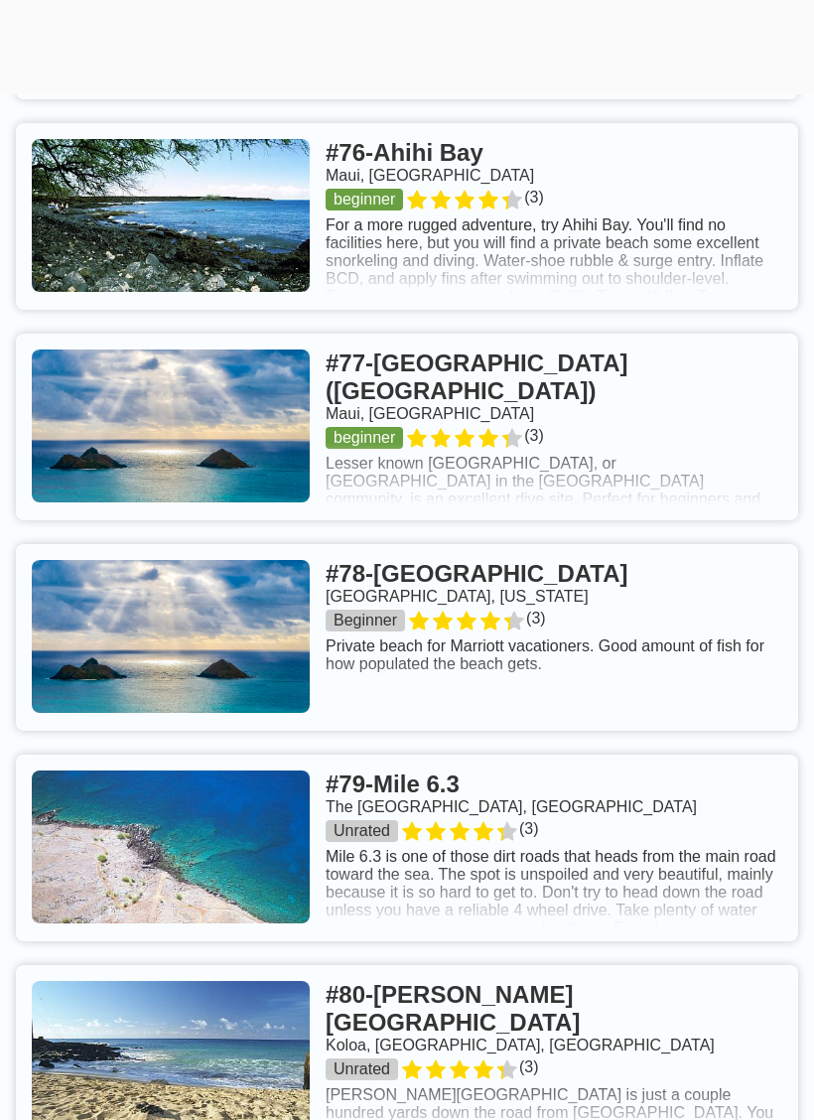
click at [594, 842] on link at bounding box center [407, 847] width 782 height 187
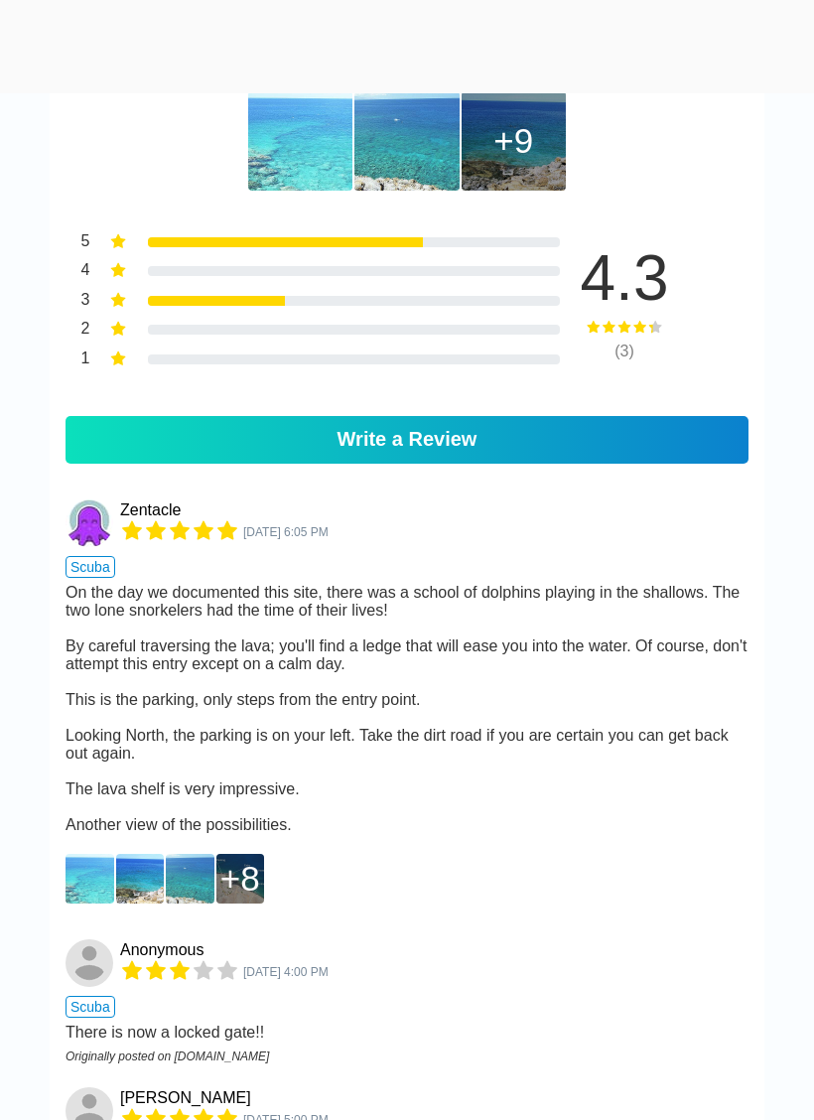
scroll to position [1271, 0]
click at [80, 903] on img at bounding box center [90, 879] width 49 height 50
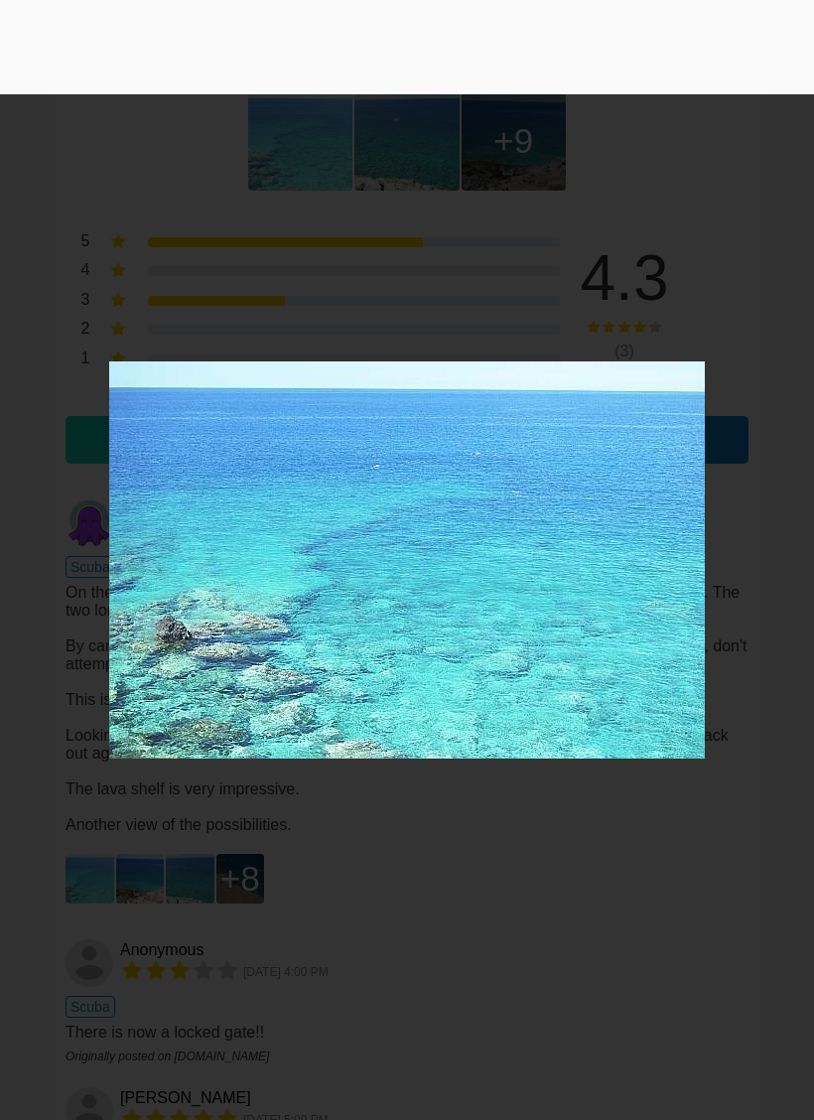
click at [195, 924] on div "1 of 12" at bounding box center [407, 560] width 814 height 1120
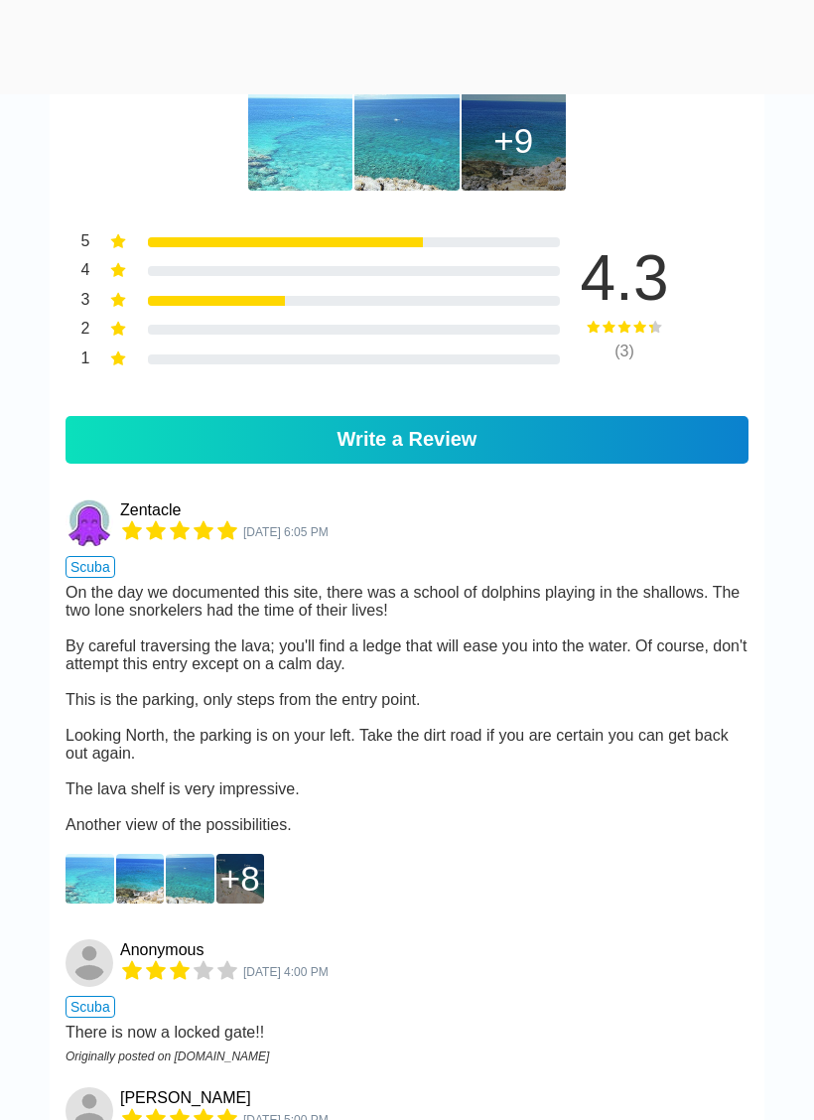
click at [184, 903] on img at bounding box center [190, 879] width 49 height 50
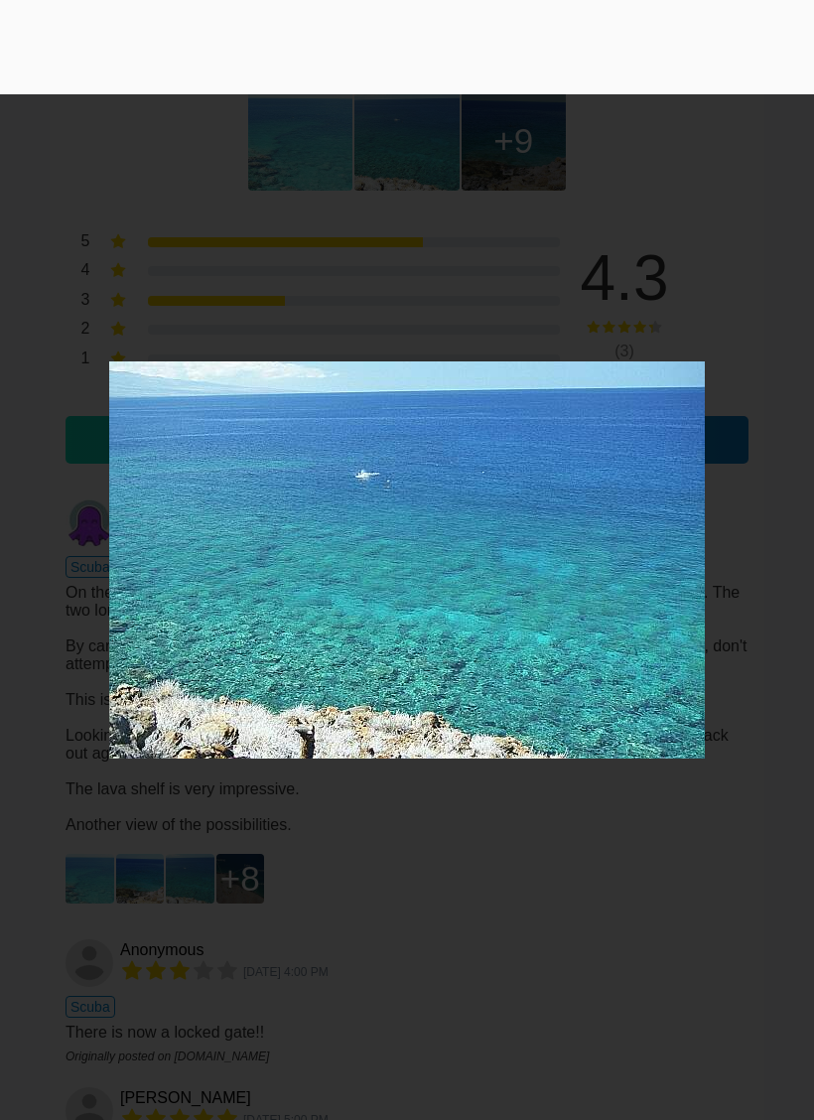
click at [234, 920] on div "3 of 12" at bounding box center [407, 560] width 814 height 1120
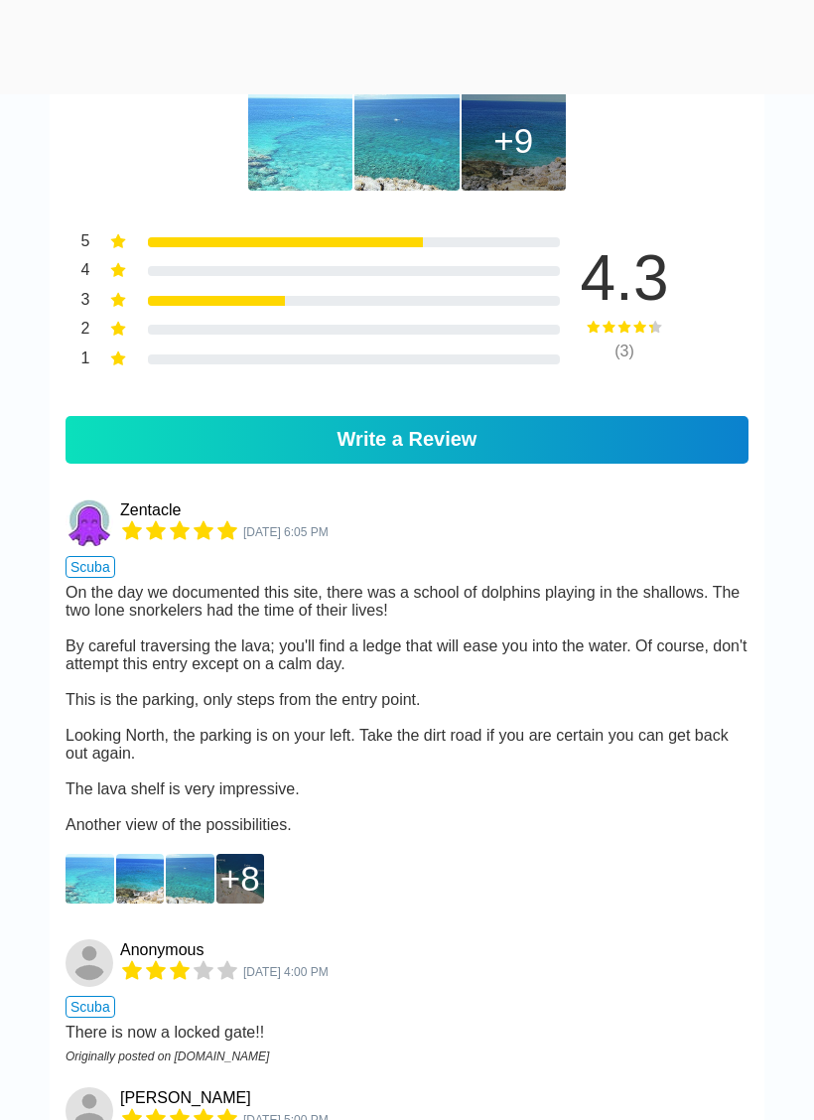
click at [228, 898] on div "8" at bounding box center [240, 879] width 40 height 40
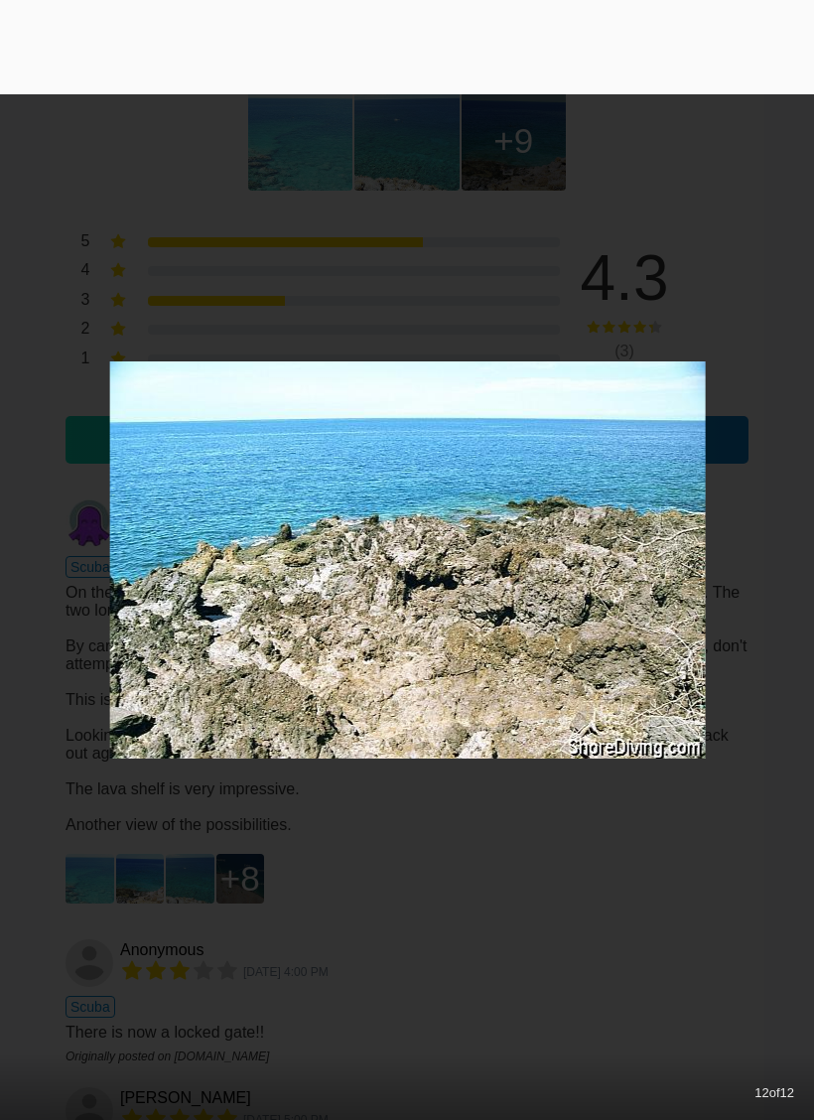
click at [196, 264] on div "12 of 12" at bounding box center [407, 560] width 814 height 1120
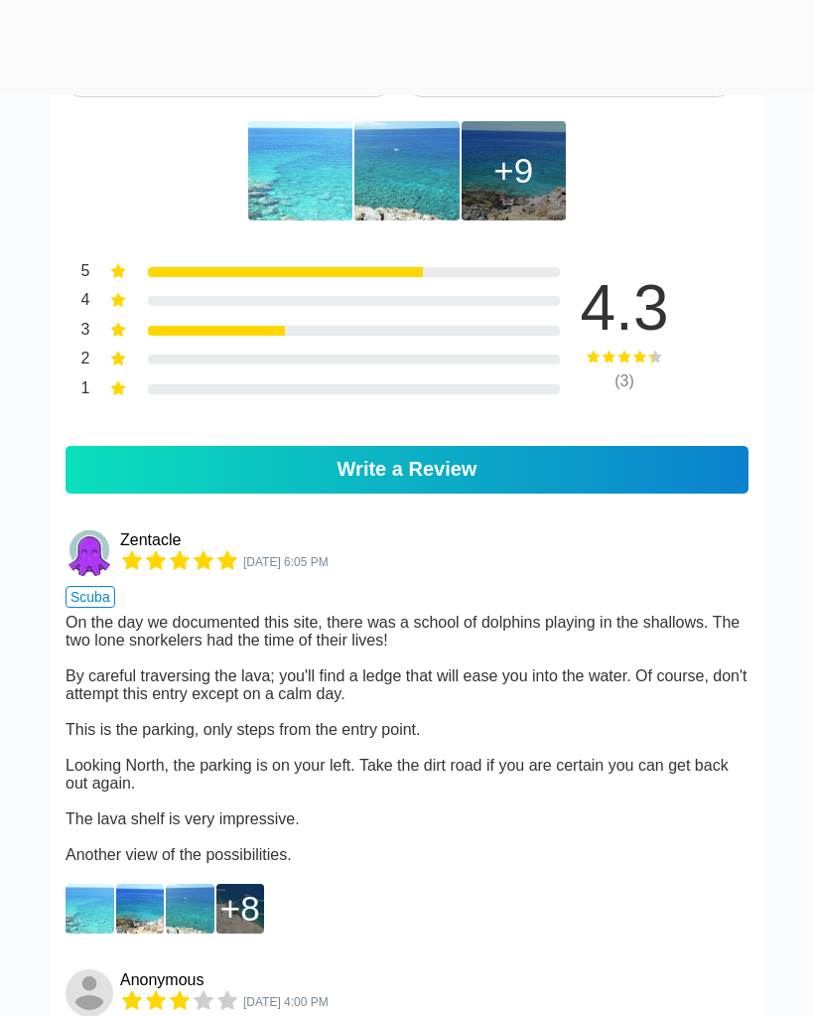
scroll to position [1231, 0]
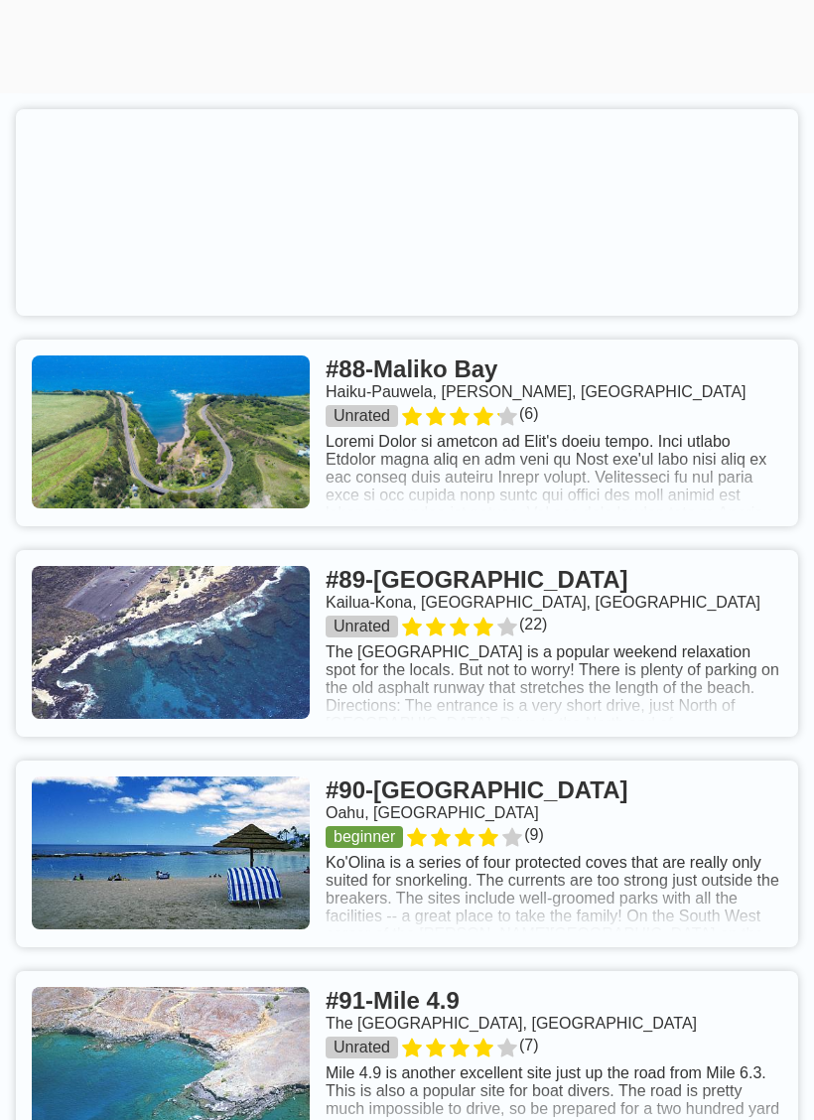
scroll to position [22150, 0]
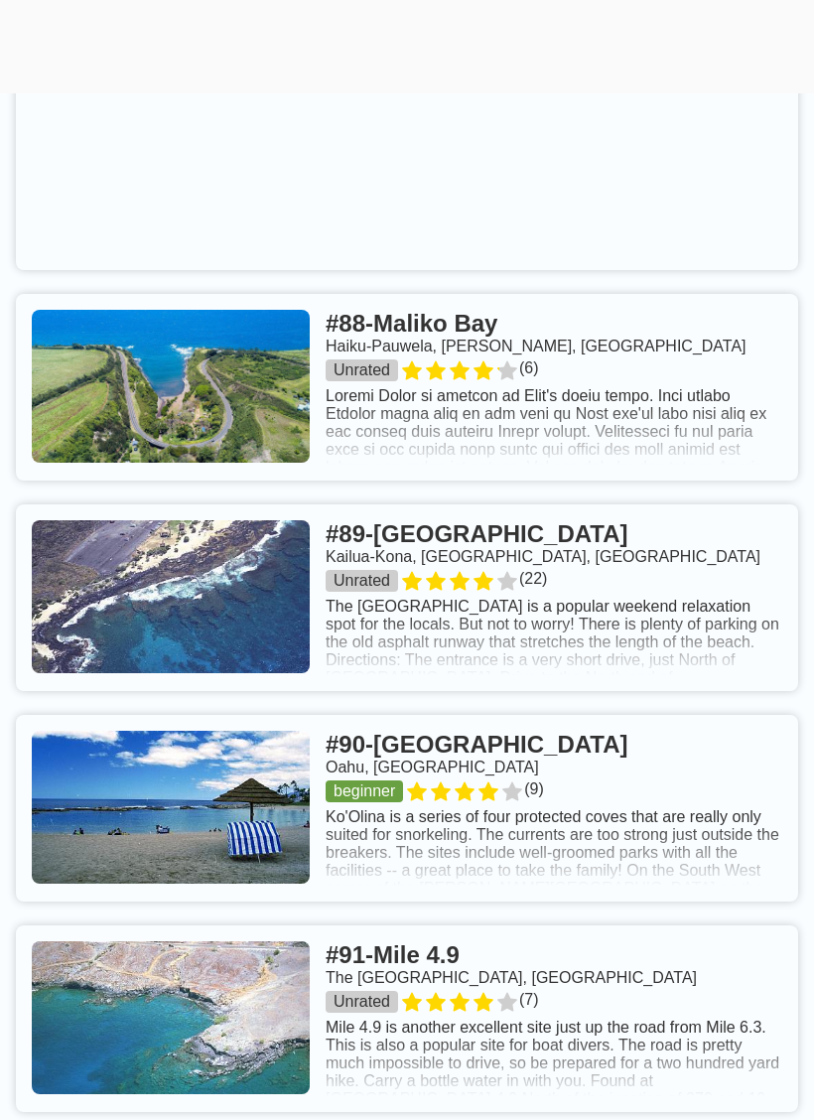
click at [368, 610] on link at bounding box center [407, 598] width 782 height 187
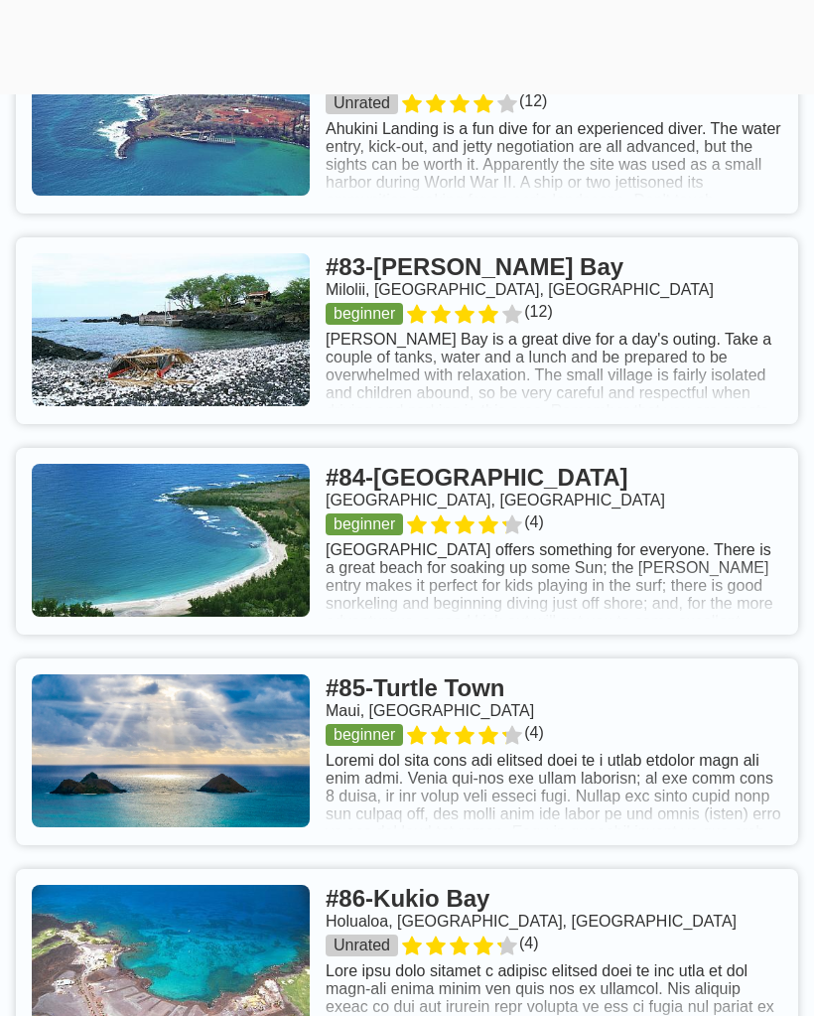
scroll to position [20877, 0]
